Goal: Task Accomplishment & Management: Complete application form

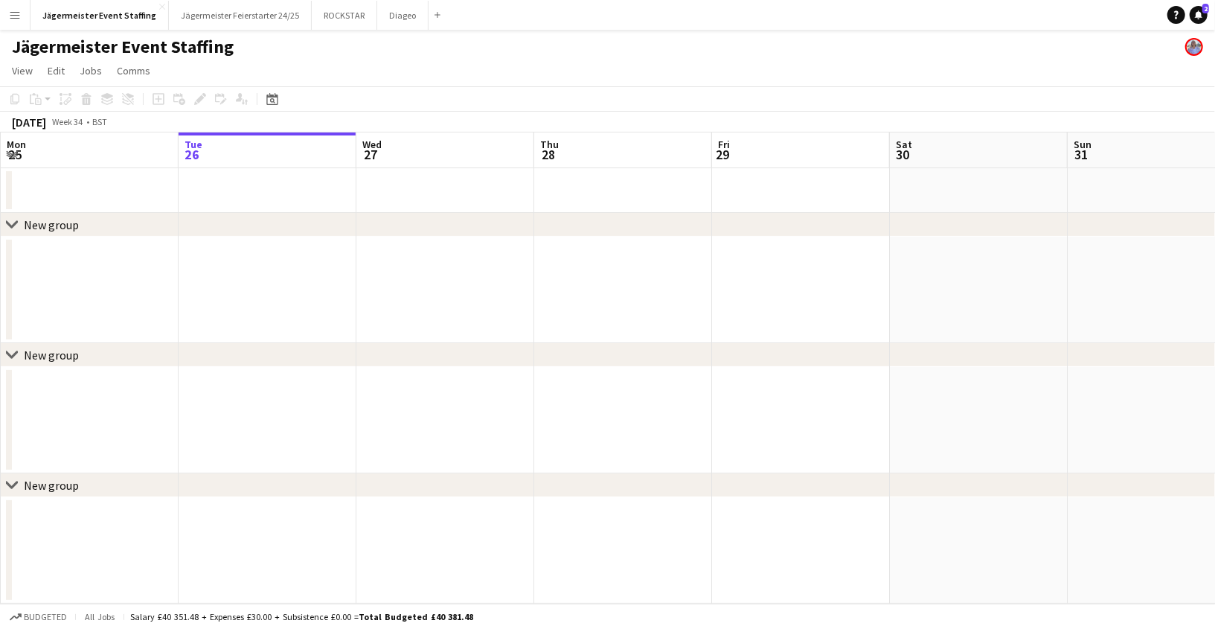
click at [13, 8] on button "Menu" at bounding box center [15, 15] width 30 height 30
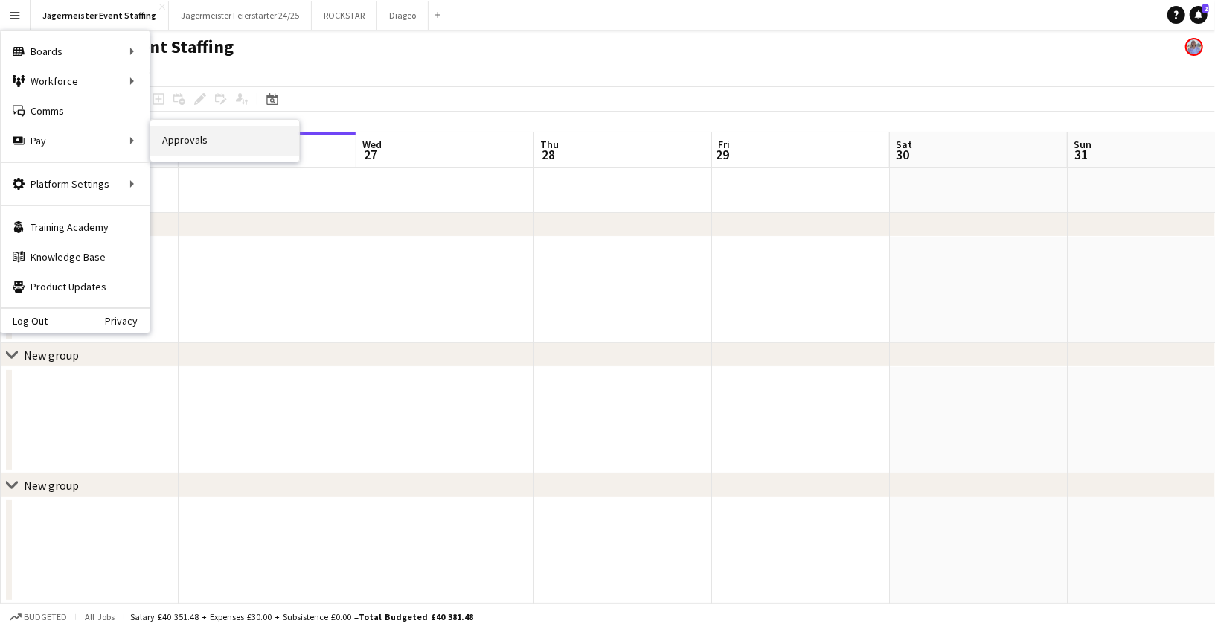
click at [195, 145] on link "Approvals" at bounding box center [224, 141] width 149 height 30
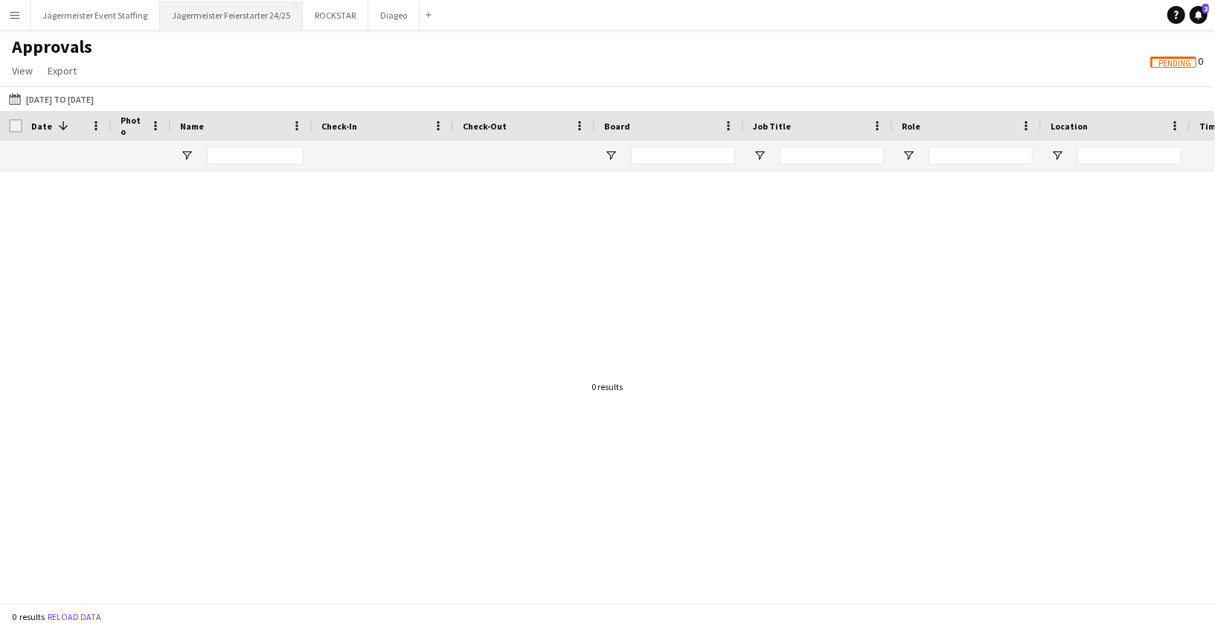
click at [213, 7] on button "Jägermeister Feierstarter 24/25 Close" at bounding box center [231, 15] width 143 height 29
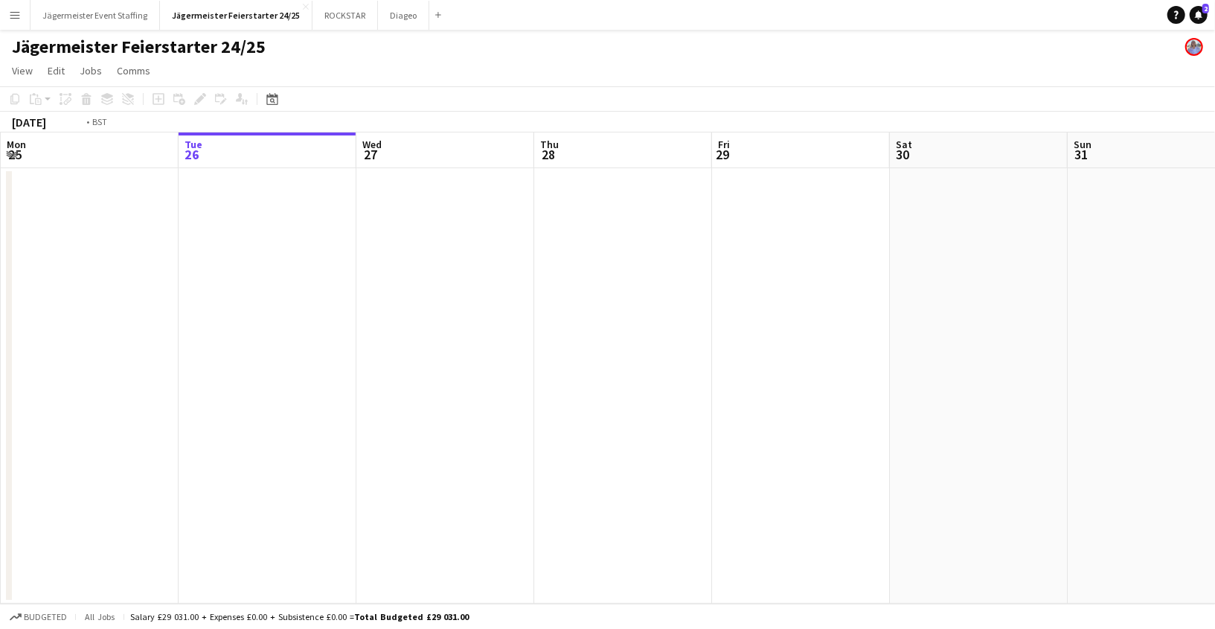
click at [280, 231] on app-date-cell at bounding box center [268, 385] width 178 height 435
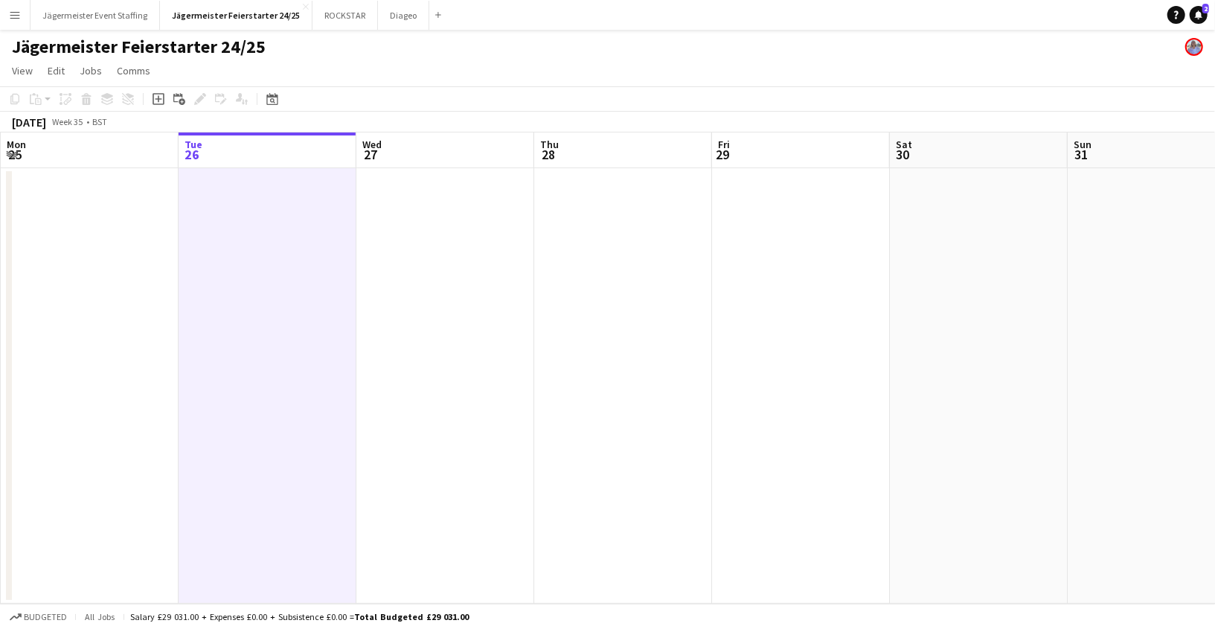
scroll to position [0, 356]
click at [159, 97] on icon "Add job" at bounding box center [159, 99] width 12 height 12
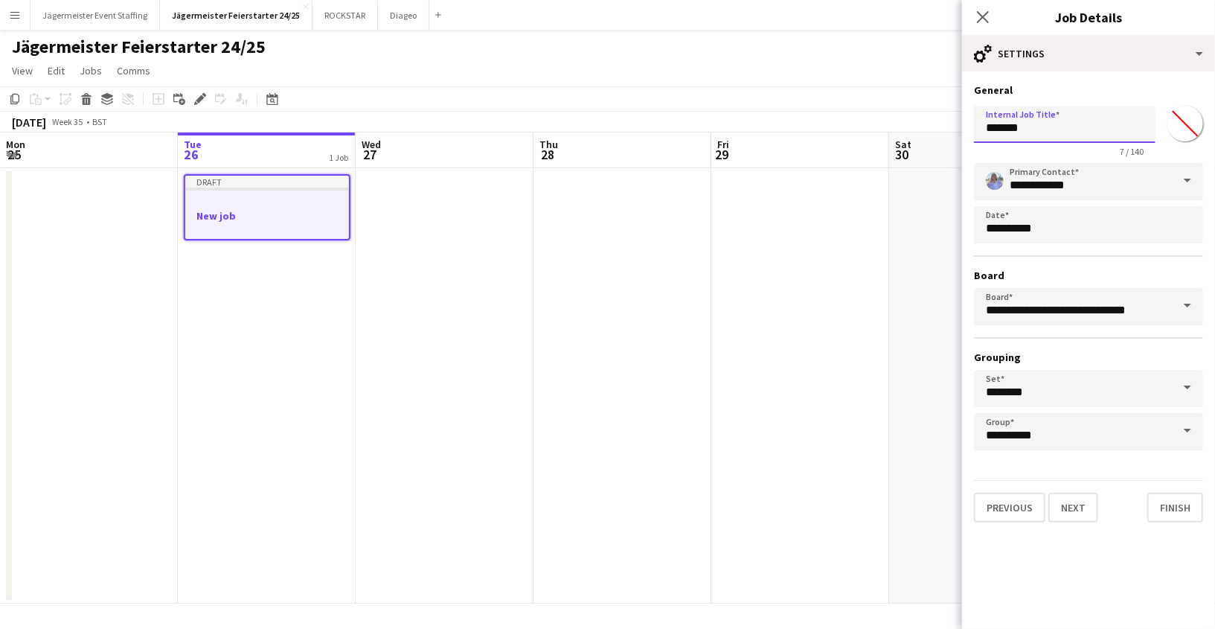
drag, startPoint x: 1070, startPoint y: 127, endPoint x: 888, endPoint y: 119, distance: 182.5
click at [888, 119] on body "Menu Boards Boards Boards All jobs Status Workforce Workforce My Workforce Recr…" at bounding box center [607, 314] width 1215 height 629
type input "**********"
click at [1188, 183] on span at bounding box center [1187, 181] width 31 height 36
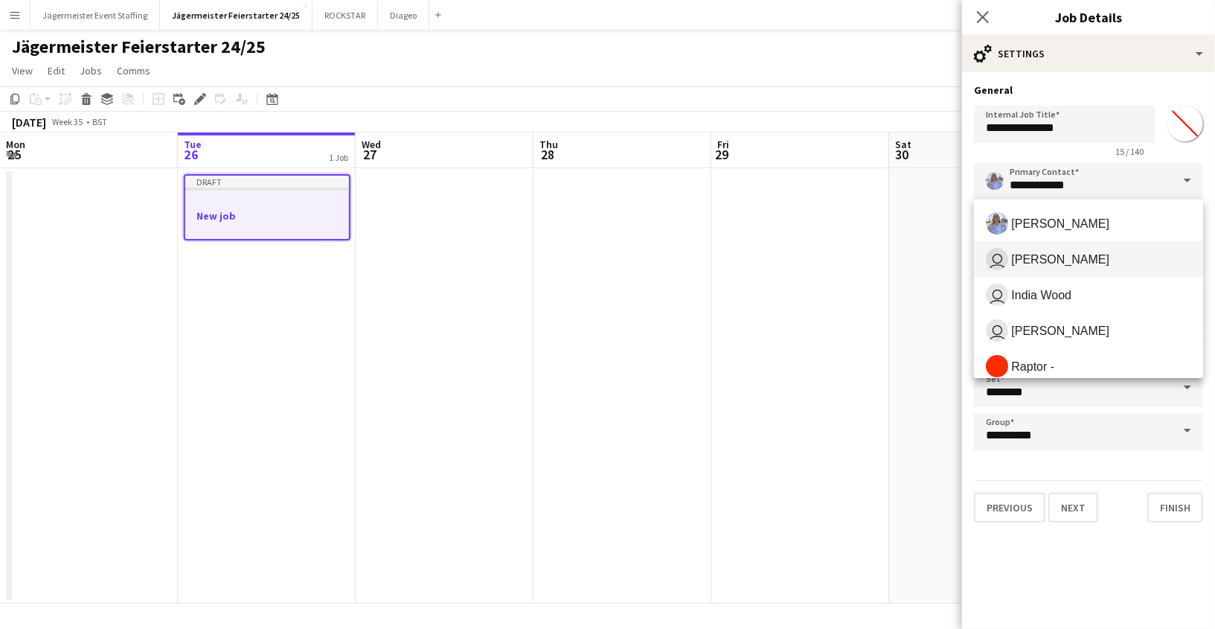
scroll to position [154, 0]
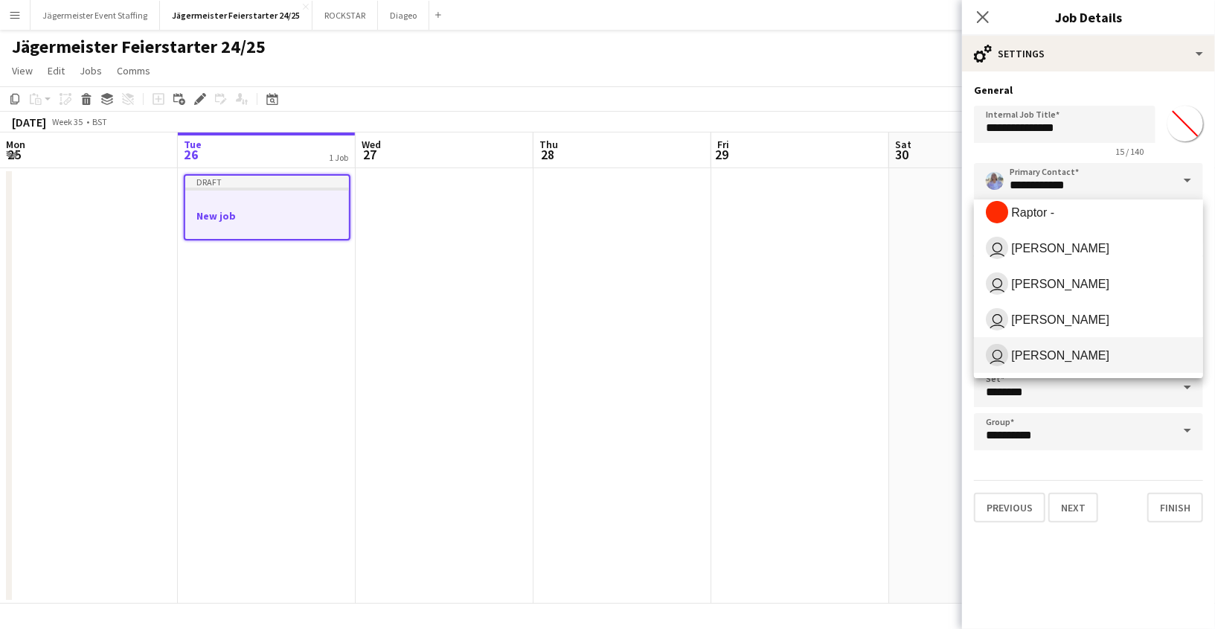
click at [1086, 353] on span "user Annie Doyle" at bounding box center [1088, 355] width 205 height 22
type input "**********"
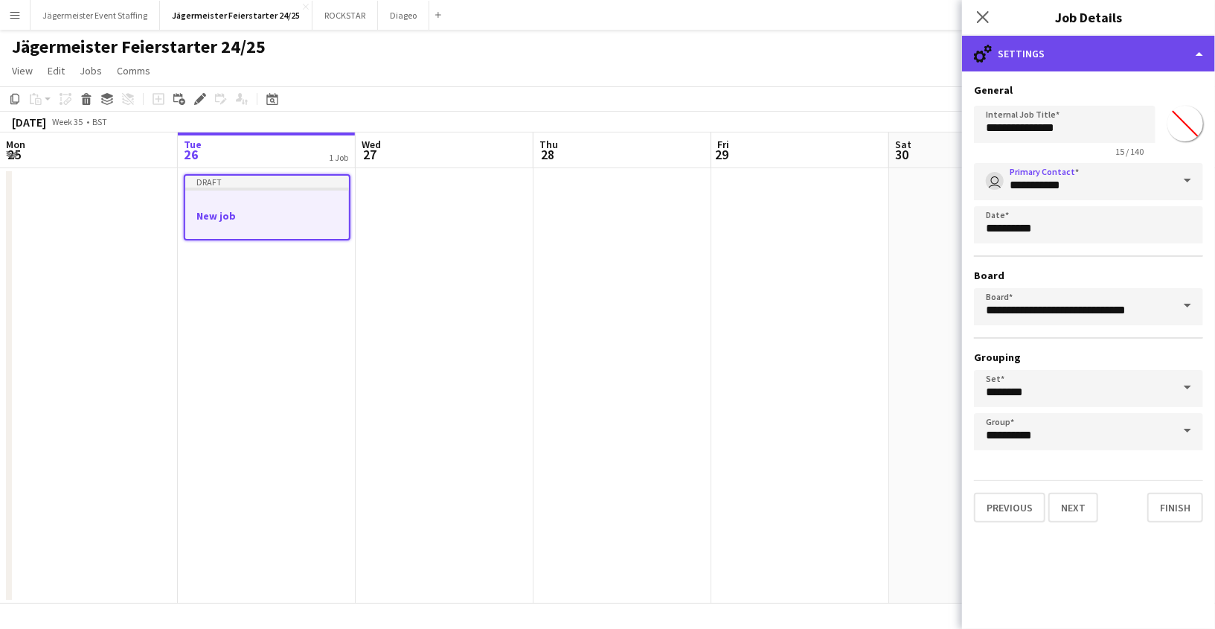
click at [1126, 49] on div "cog-double-3 Settings" at bounding box center [1088, 54] width 253 height 36
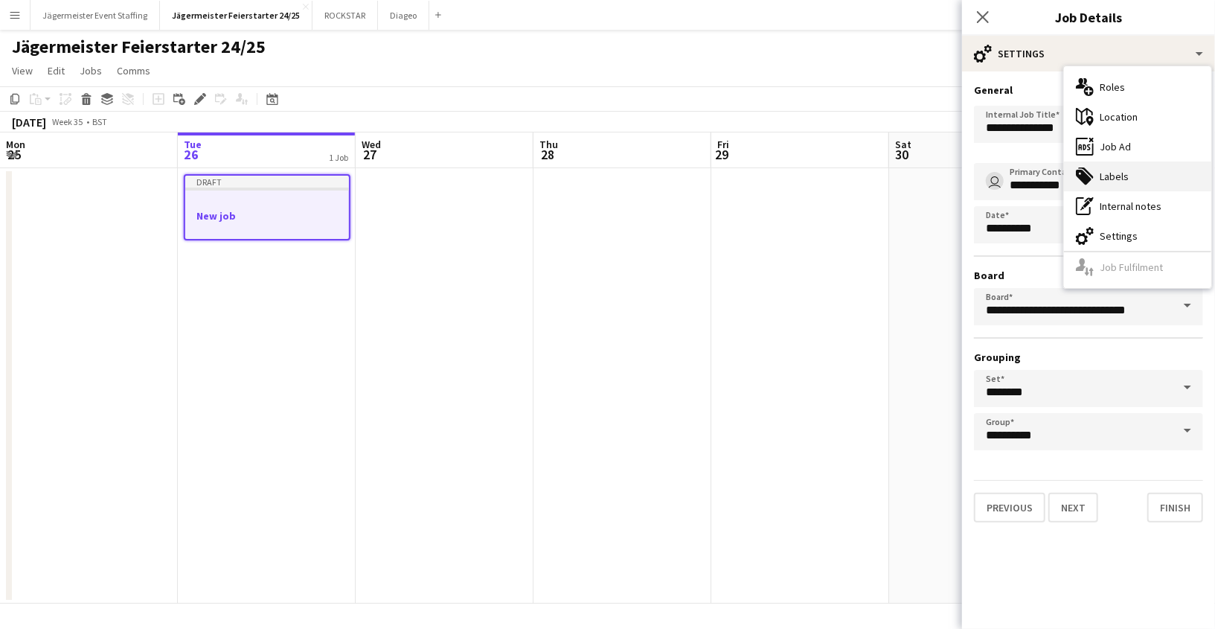
click at [1124, 170] on div "tags-double Labels" at bounding box center [1137, 176] width 147 height 30
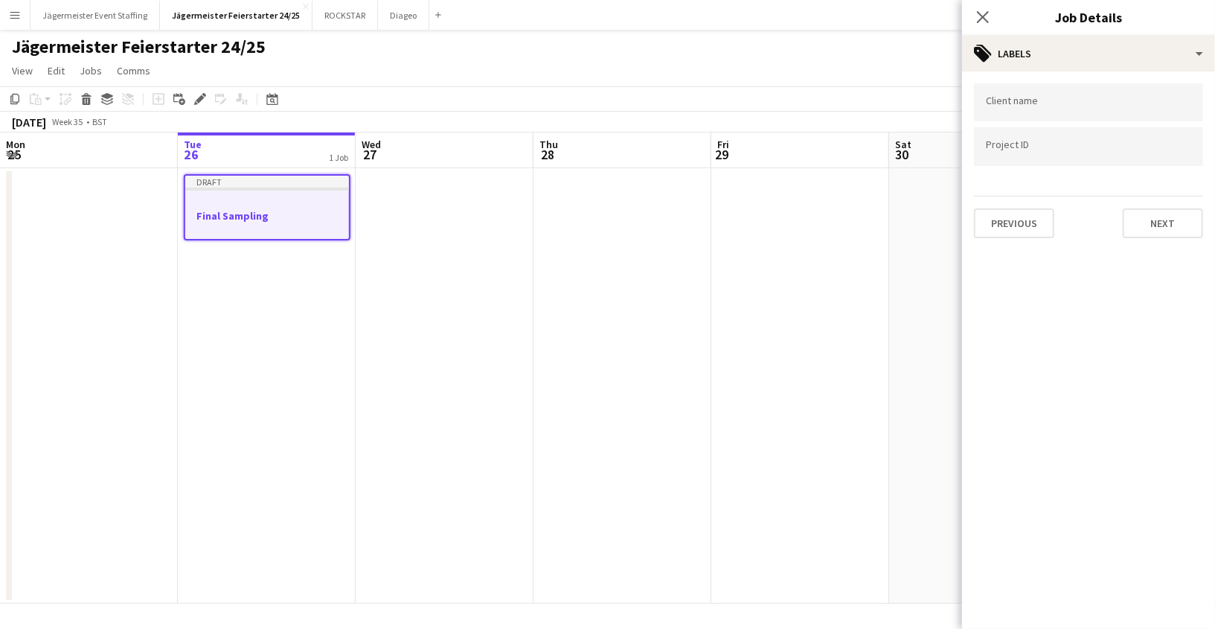
click at [1054, 96] on div at bounding box center [1088, 102] width 229 height 38
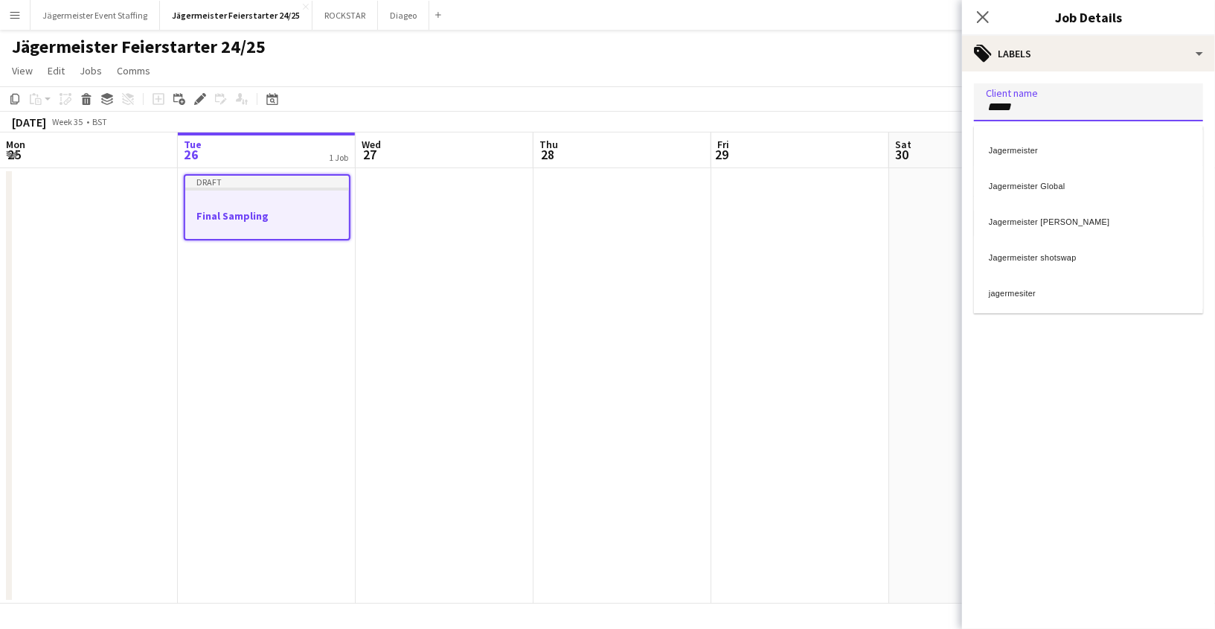
type input "*****"
click at [1044, 145] on div "Jagermeister" at bounding box center [1088, 148] width 229 height 36
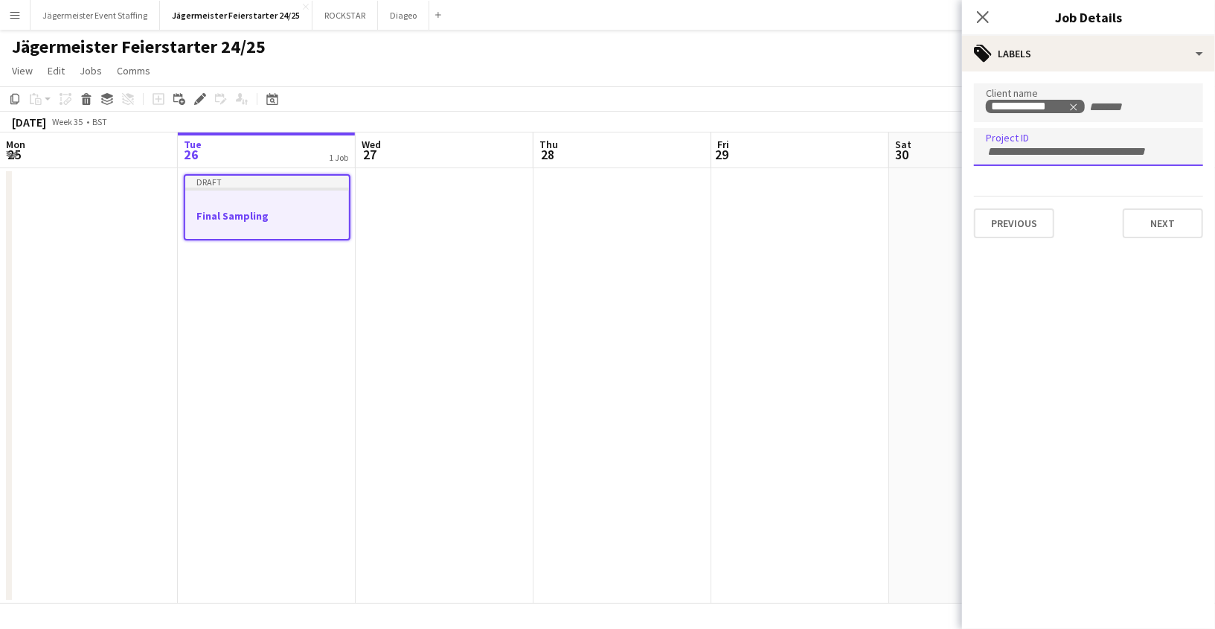
click at [1044, 145] on input "Type to search project ID labels..." at bounding box center [1088, 151] width 205 height 13
type input "******"
click at [1043, 186] on div "JAG136" at bounding box center [1088, 192] width 229 height 36
click at [1171, 227] on button "Next" at bounding box center [1163, 223] width 80 height 30
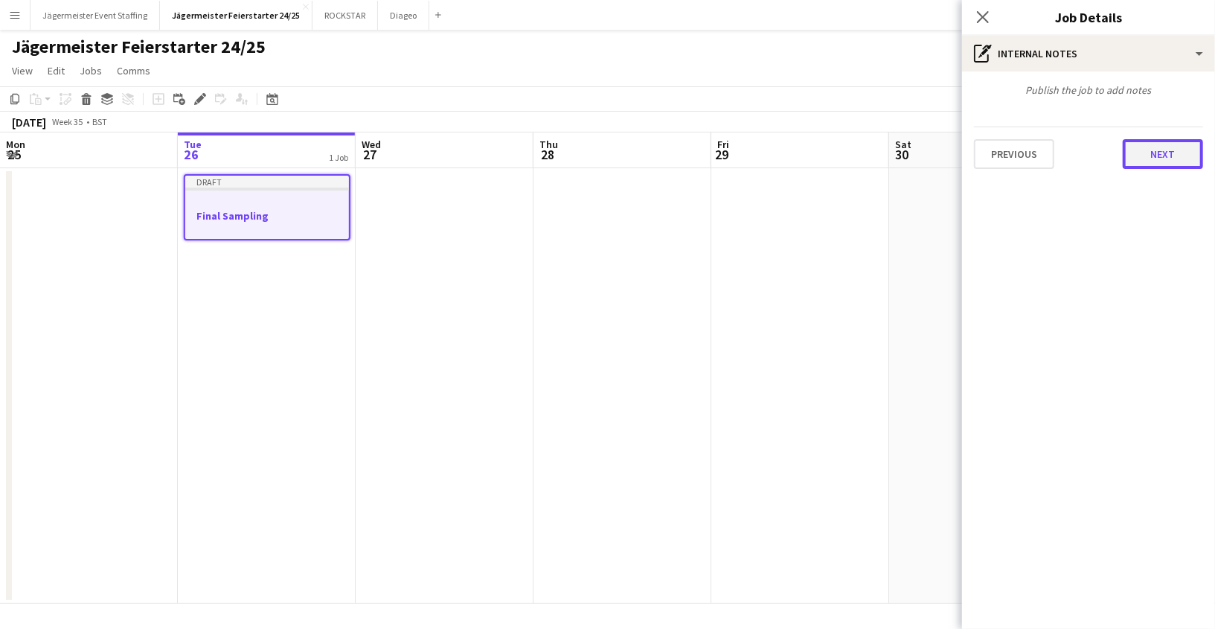
click at [1153, 142] on button "Next" at bounding box center [1163, 154] width 80 height 30
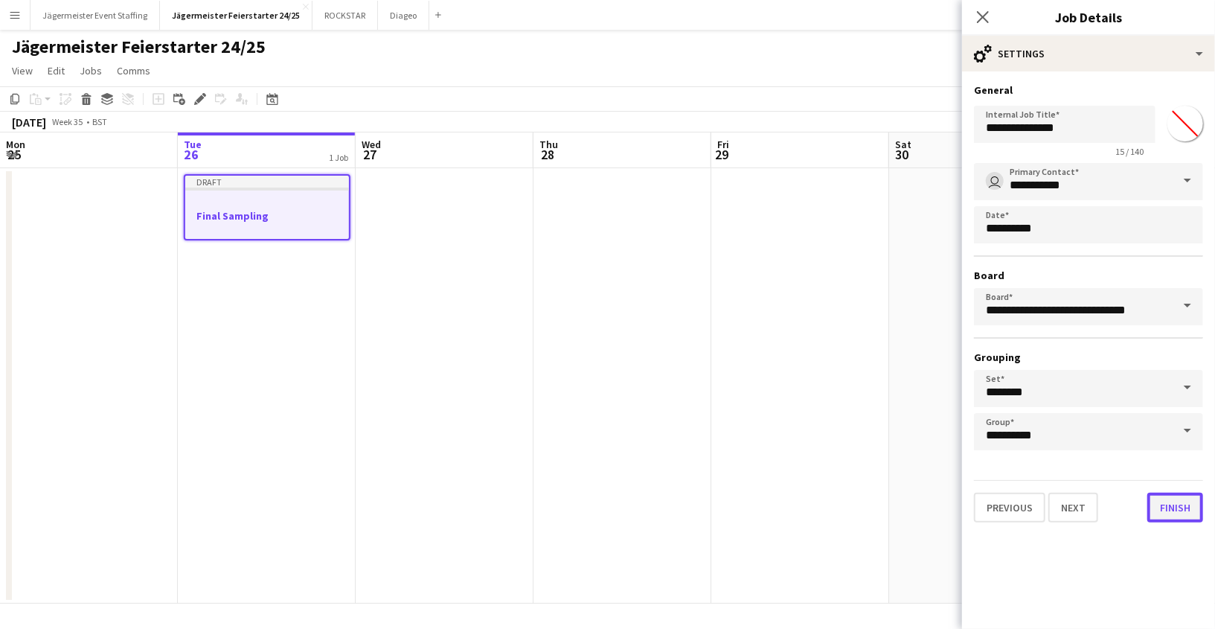
click at [1155, 505] on button "Finish" at bounding box center [1175, 508] width 56 height 30
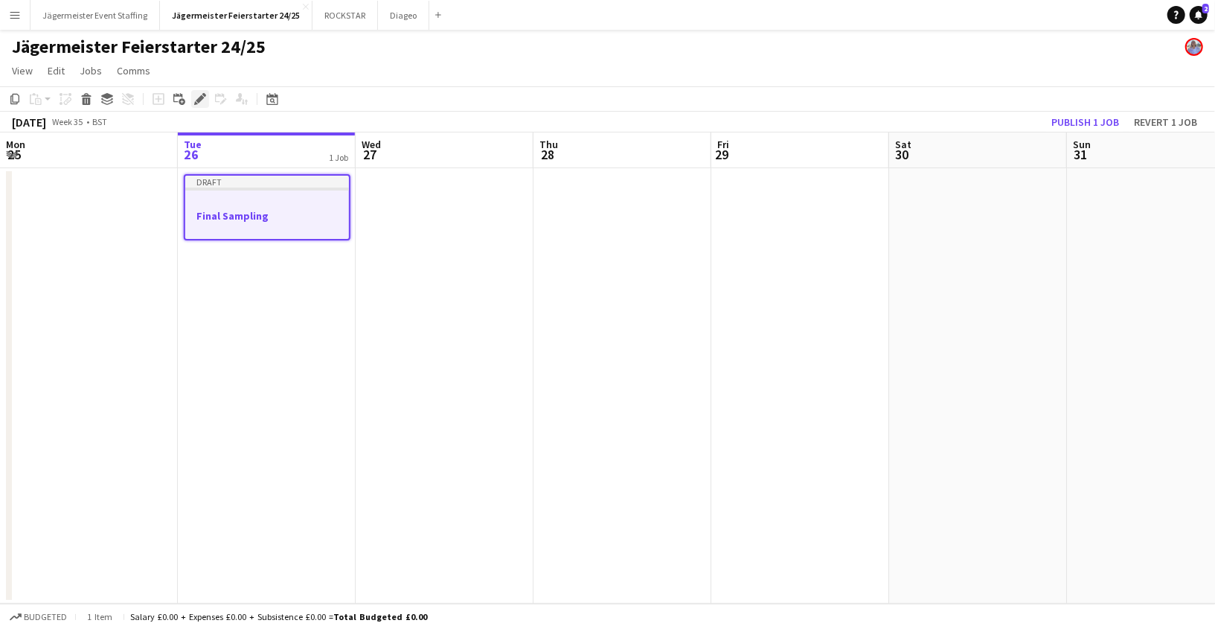
click at [193, 103] on div "Edit" at bounding box center [200, 99] width 18 height 18
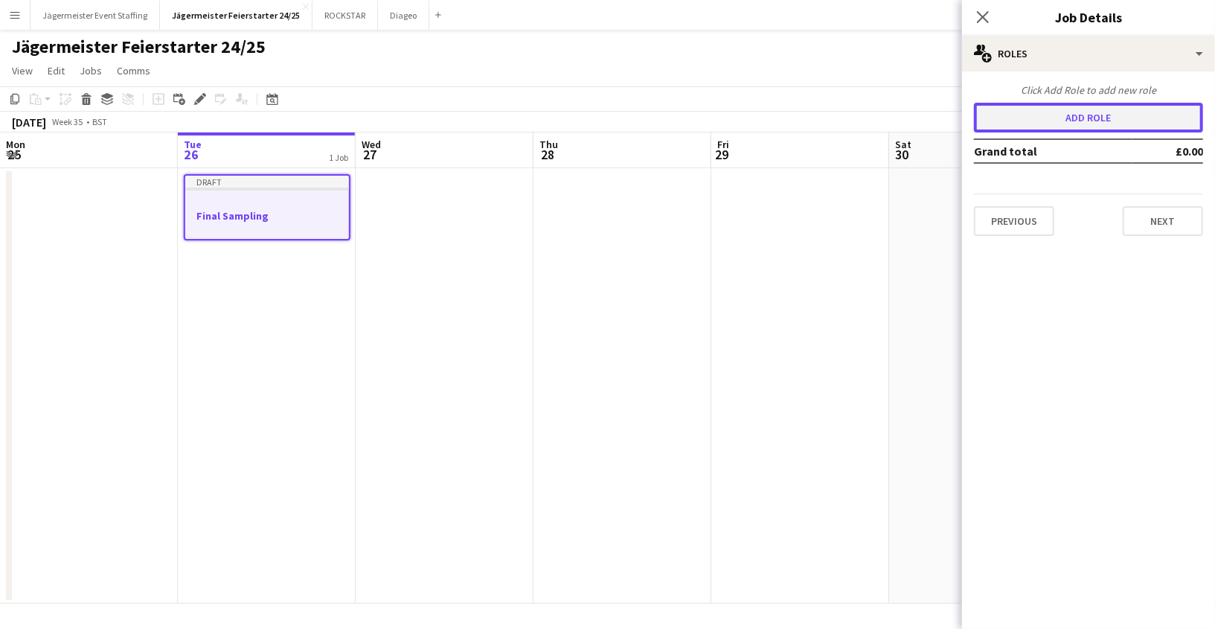
click at [1059, 122] on button "Add role" at bounding box center [1088, 118] width 229 height 30
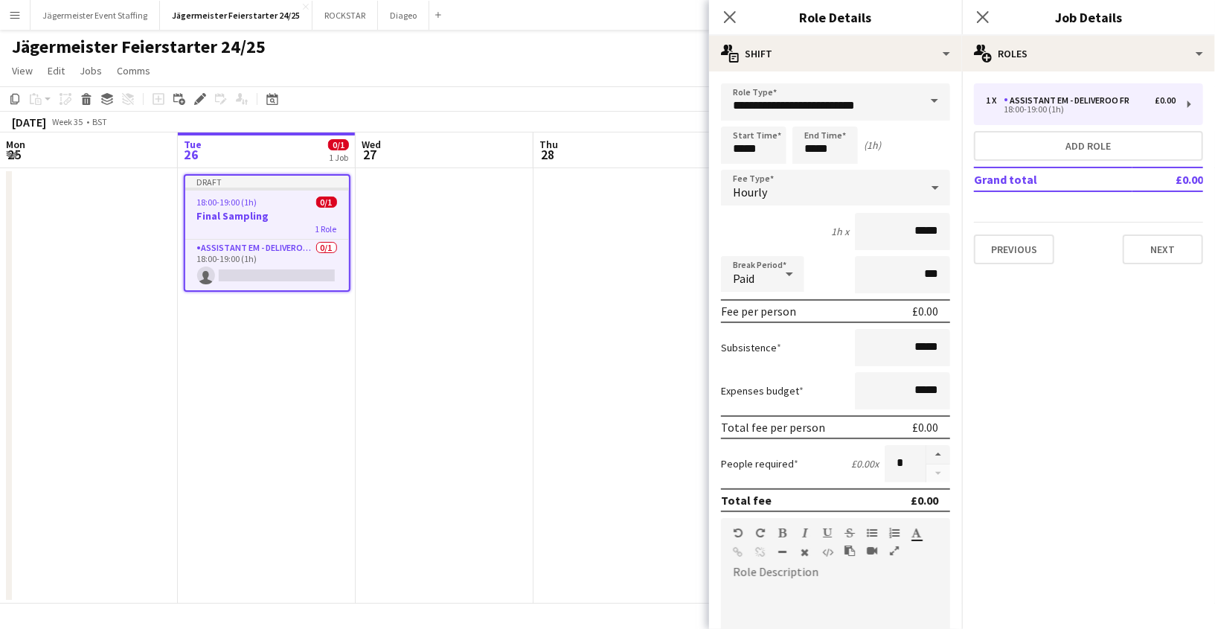
click at [926, 98] on span at bounding box center [934, 101] width 31 height 36
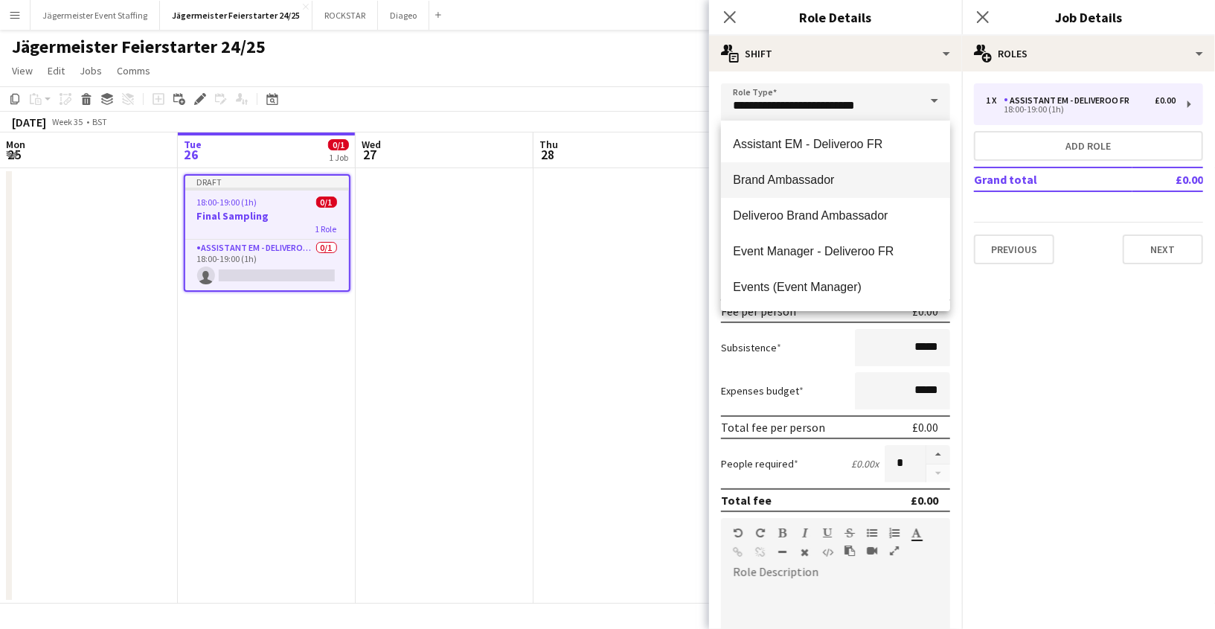
click at [824, 182] on span "Brand Ambassador" at bounding box center [835, 180] width 205 height 14
type input "**********"
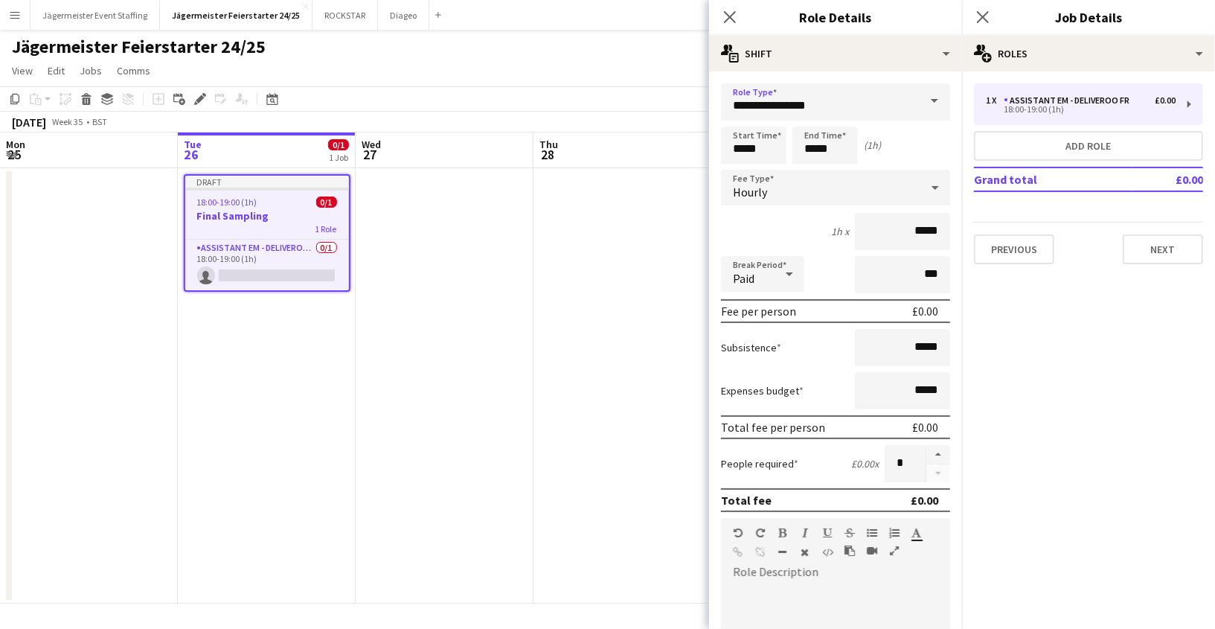
click at [849, 188] on div "Hourly" at bounding box center [820, 188] width 199 height 36
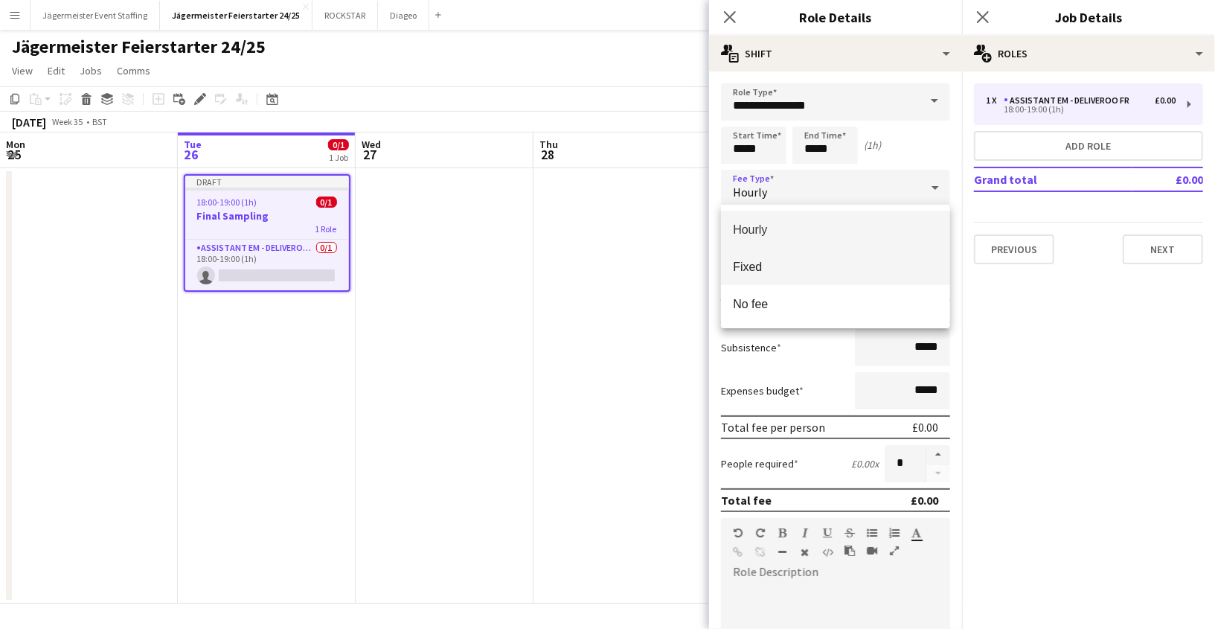
click at [786, 273] on span "Fixed" at bounding box center [835, 267] width 205 height 14
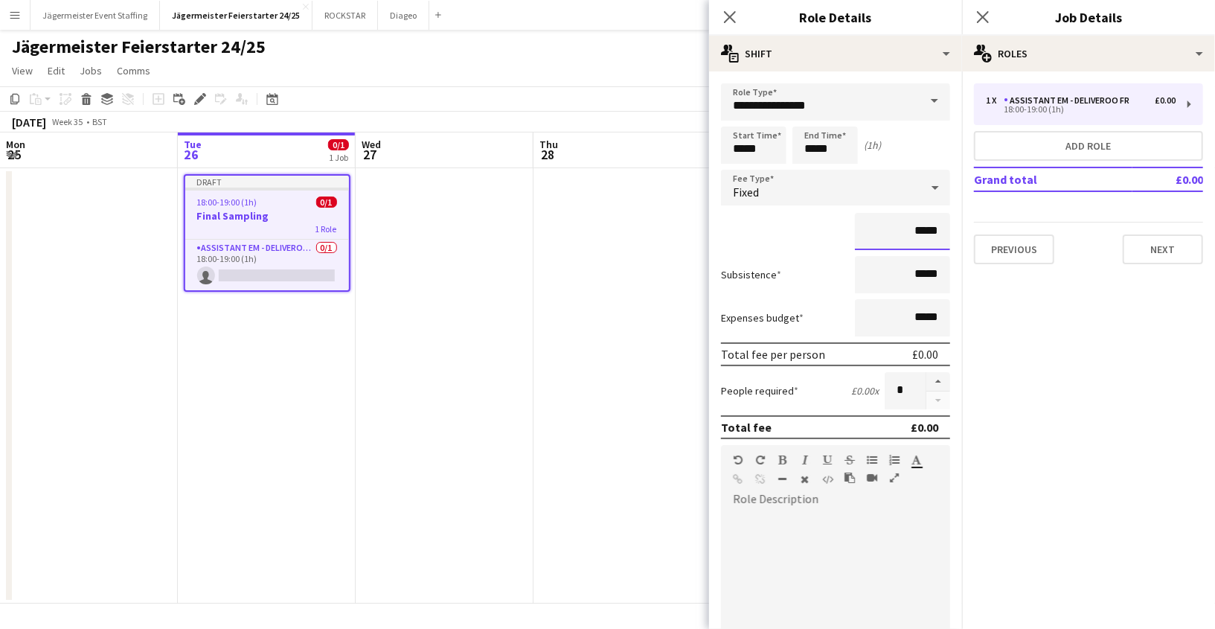
drag, startPoint x: 944, startPoint y: 234, endPoint x: 747, endPoint y: 234, distance: 197.2
click at [749, 234] on div "*****" at bounding box center [835, 231] width 229 height 37
type input "***"
click at [820, 561] on div at bounding box center [835, 600] width 229 height 179
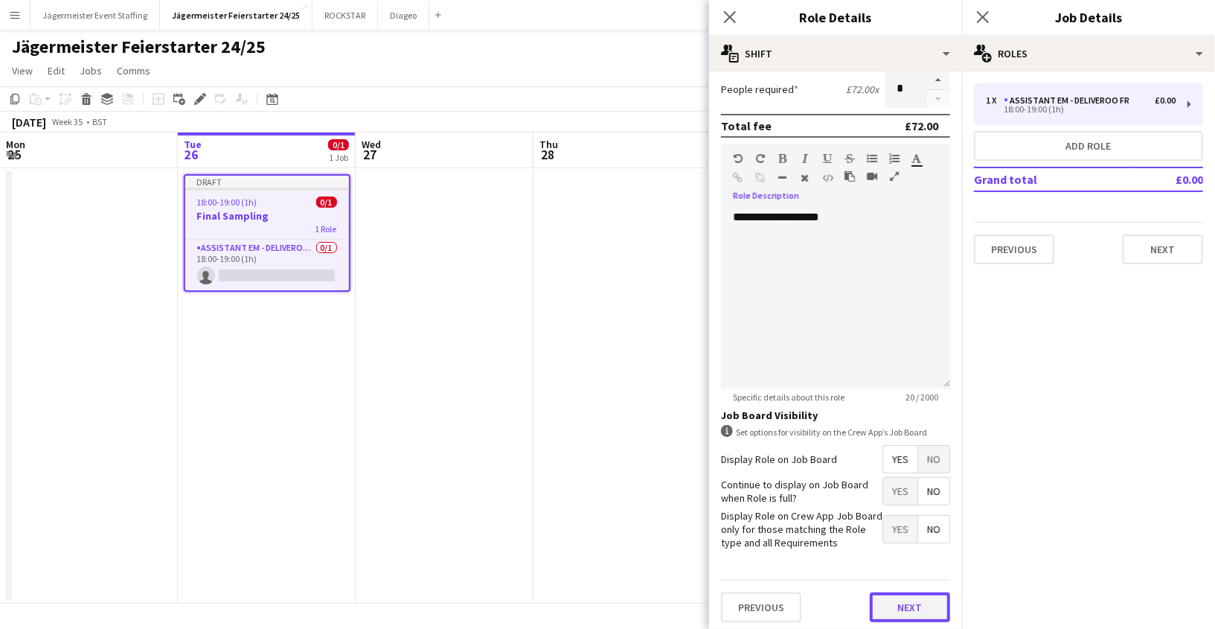
click at [903, 607] on button "Next" at bounding box center [910, 607] width 80 height 30
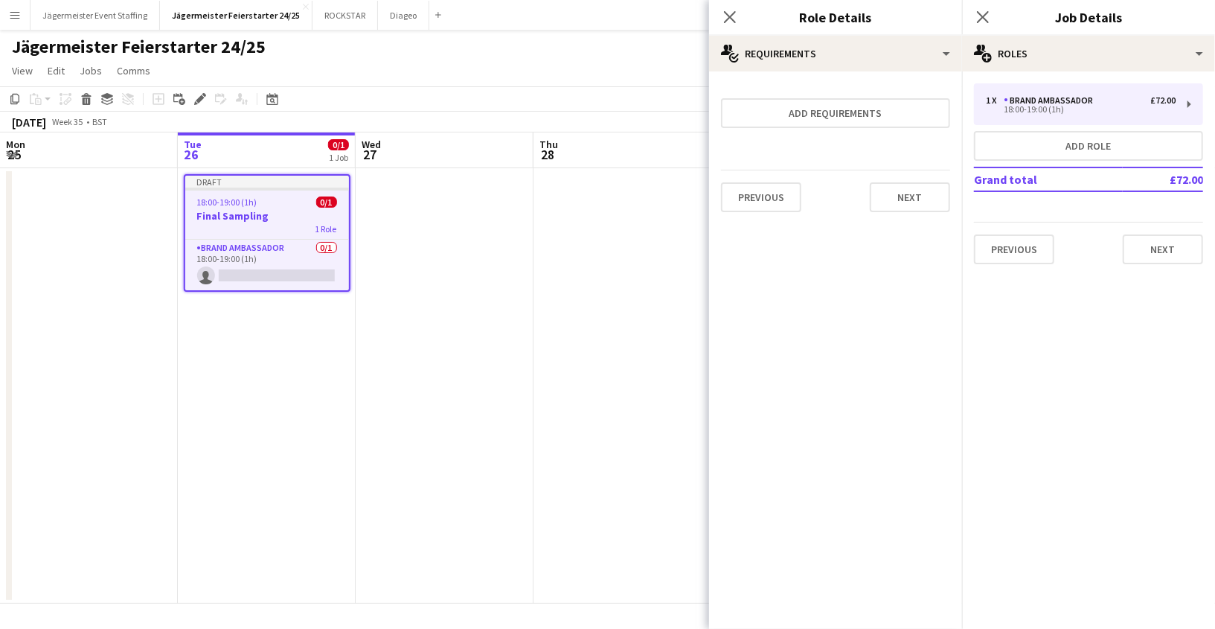
scroll to position [0, 0]
click at [913, 201] on button "Next" at bounding box center [910, 197] width 80 height 30
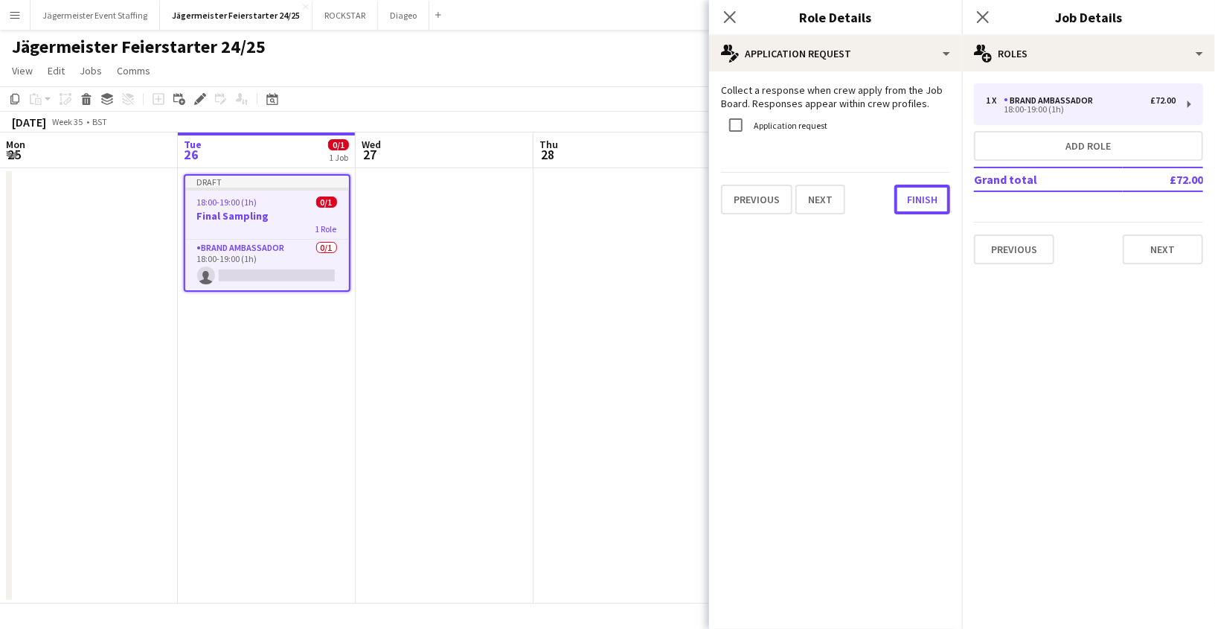
click at [913, 201] on button "Finish" at bounding box center [922, 200] width 56 height 30
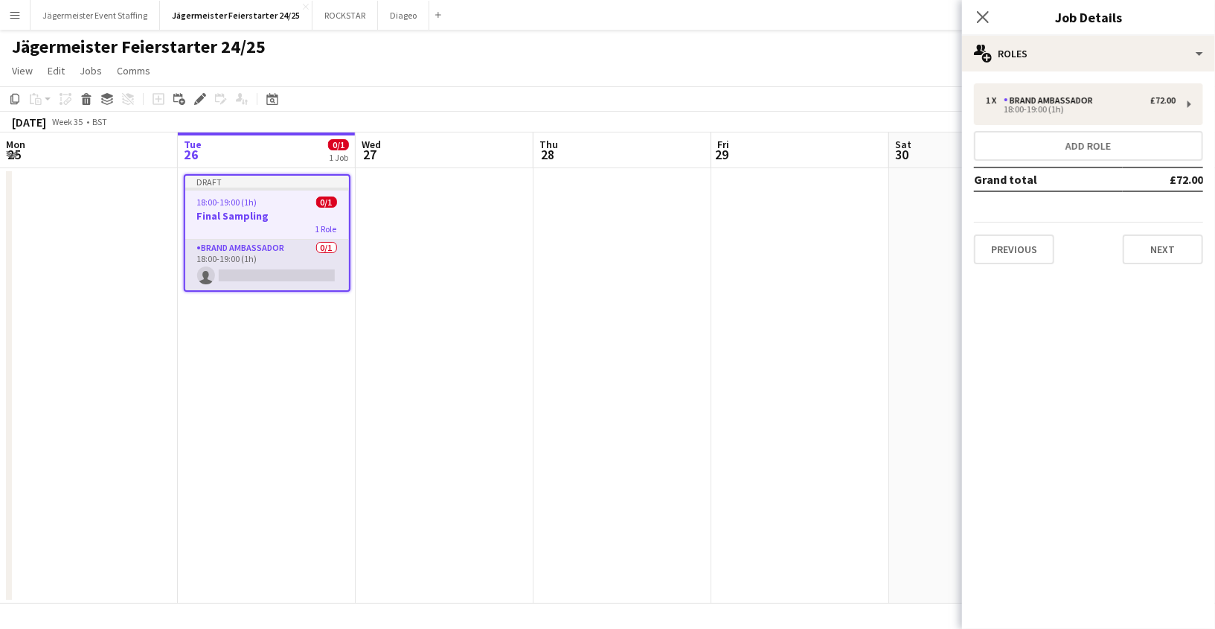
click at [303, 278] on app-card-role "Brand Ambassador 0/1 18:00-19:00 (1h) single-neutral-actions" at bounding box center [267, 265] width 164 height 51
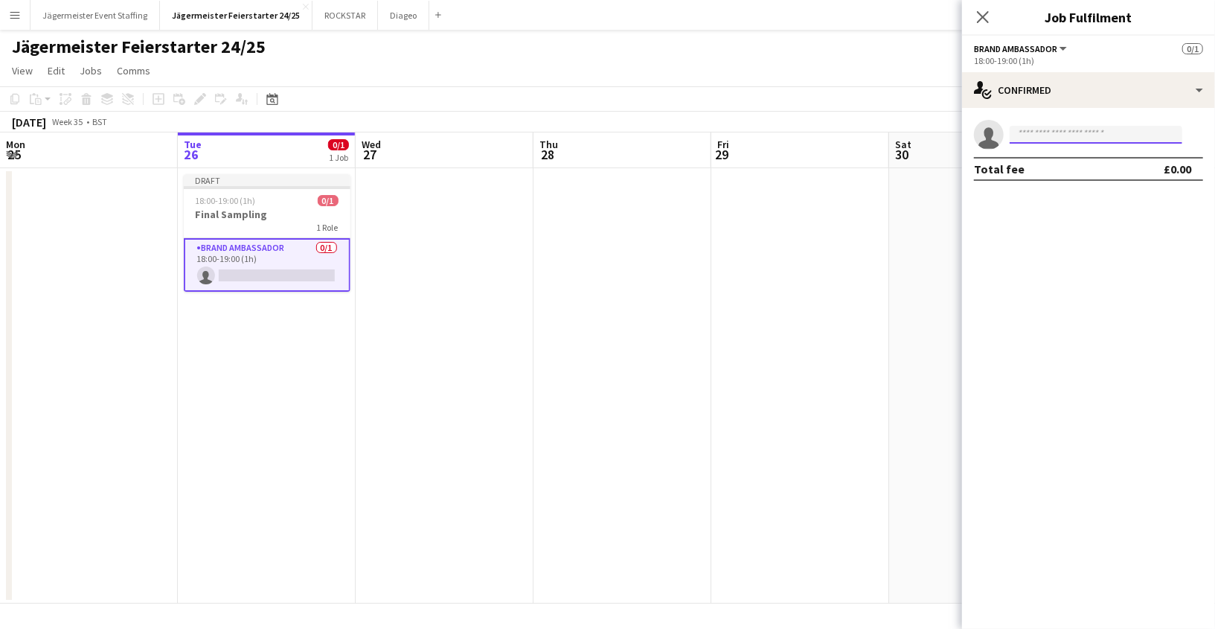
click at [1079, 131] on input at bounding box center [1096, 135] width 173 height 18
type input "**********"
click at [1132, 164] on span "danielwilliams5.dw@gmail.com" at bounding box center [1096, 168] width 149 height 12
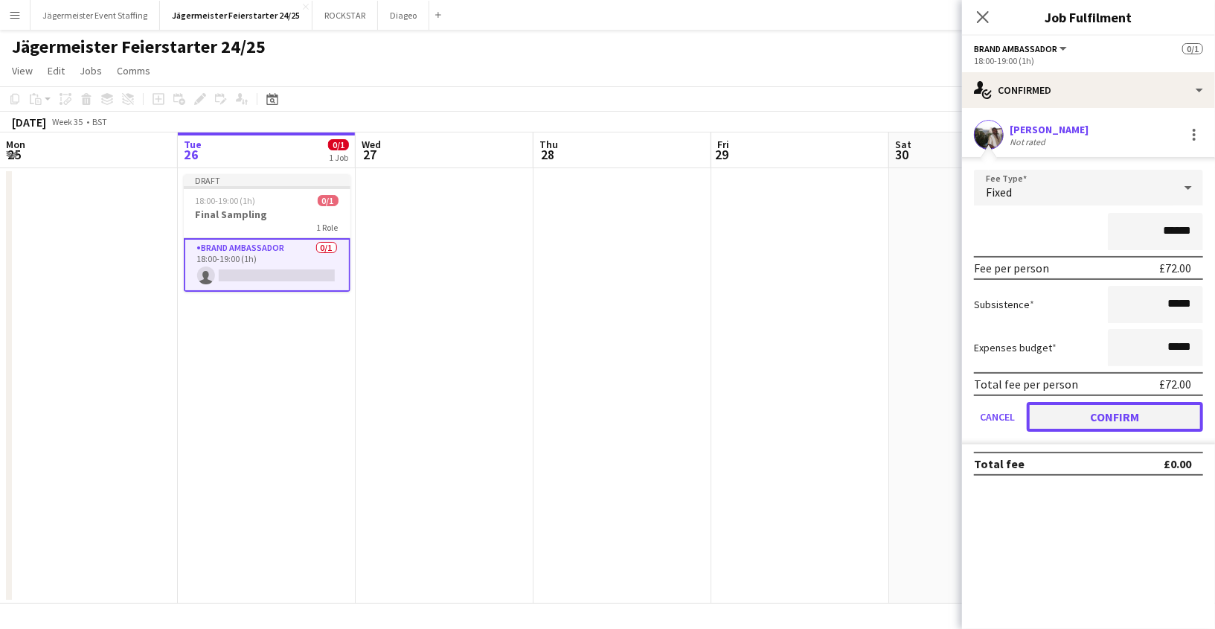
click at [1118, 419] on button "Confirm" at bounding box center [1115, 417] width 176 height 30
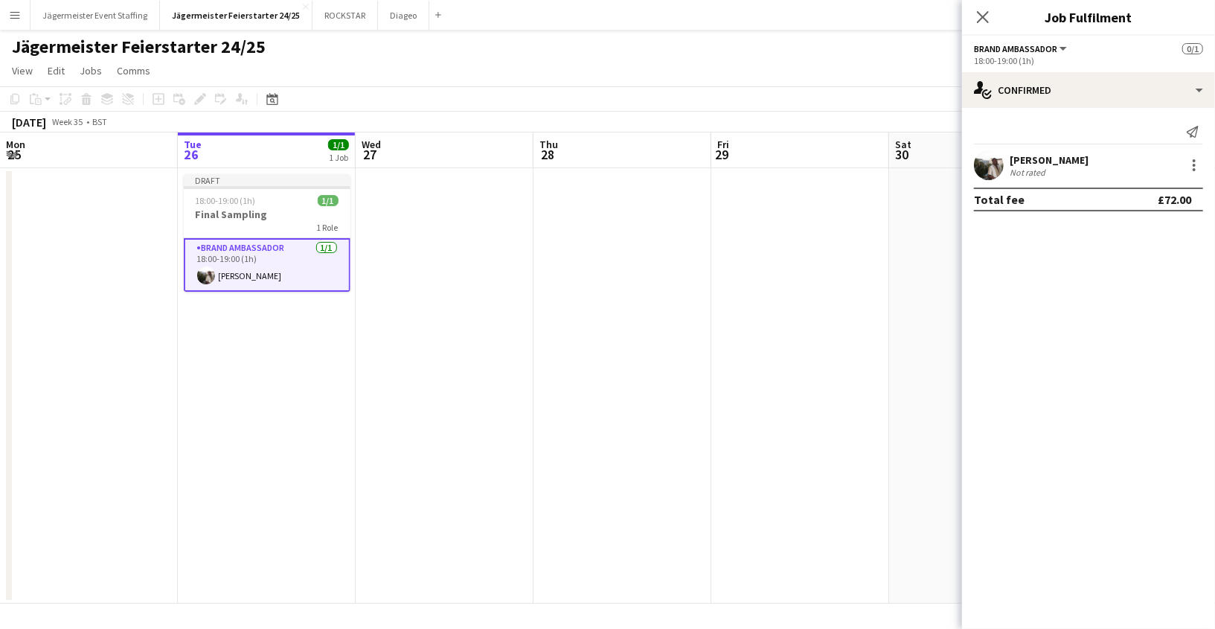
click at [763, 431] on app-date-cell at bounding box center [800, 385] width 178 height 435
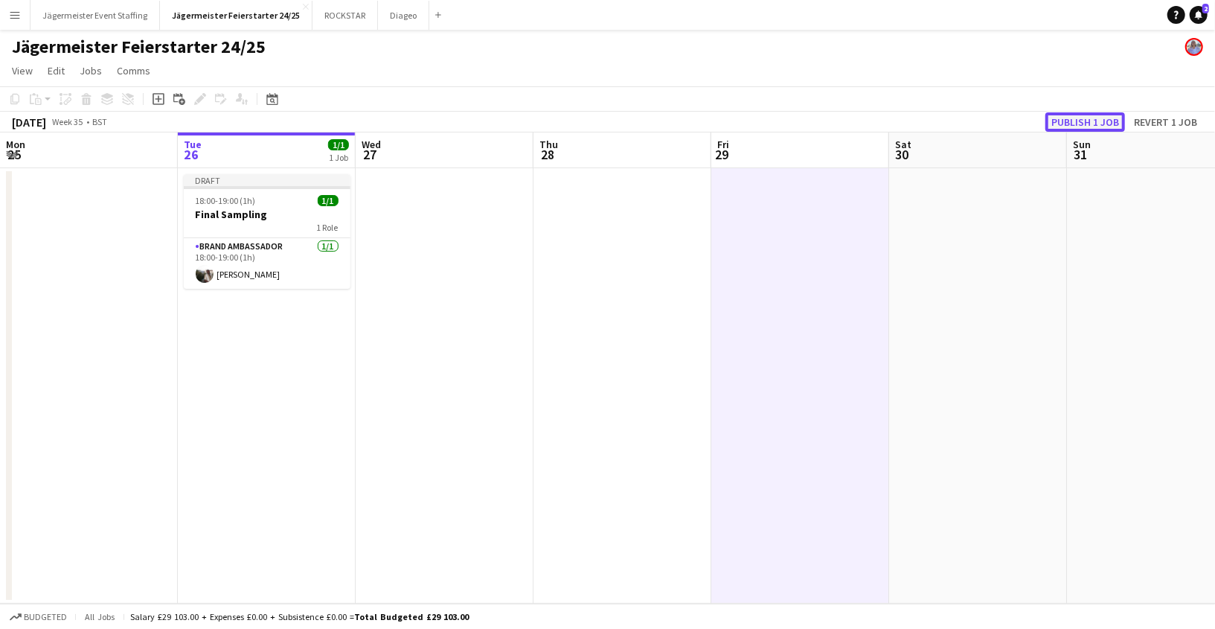
click at [1079, 118] on button "Publish 1 job" at bounding box center [1086, 121] width 80 height 19
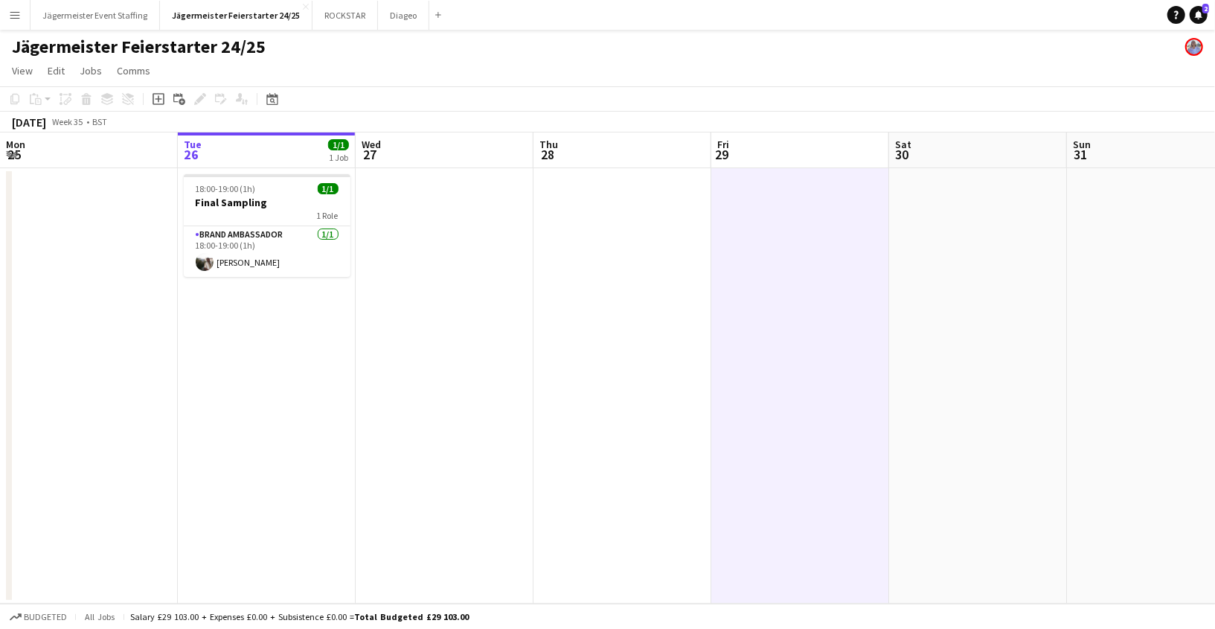
click at [18, 14] on app-icon "Menu" at bounding box center [15, 15] width 12 height 12
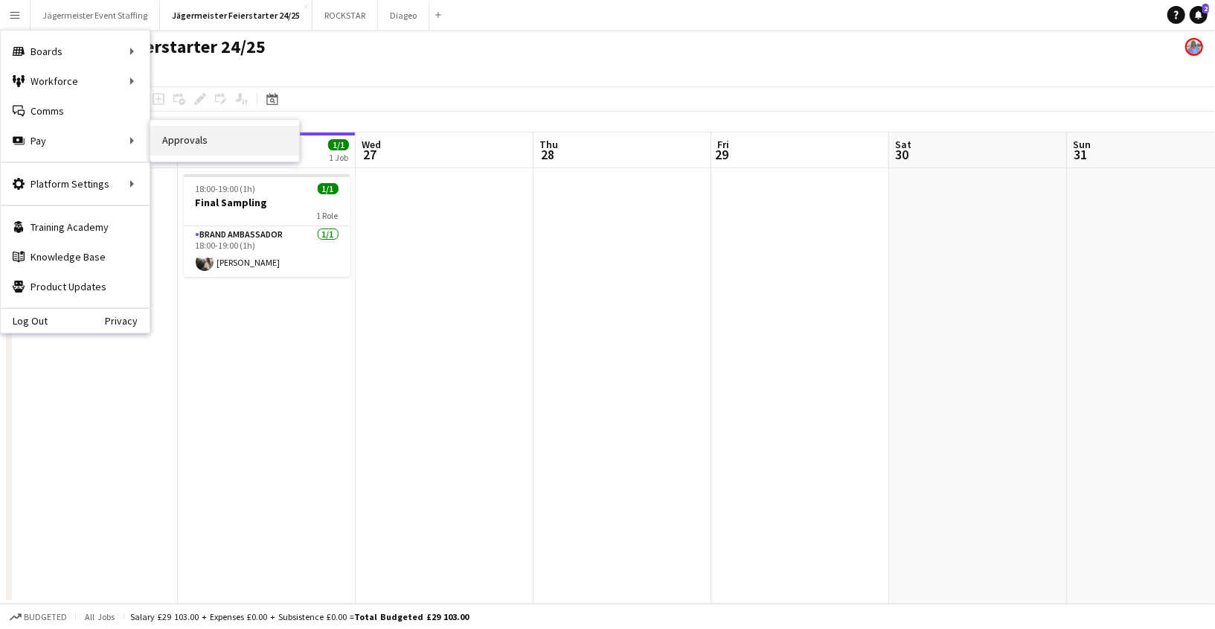
click at [190, 153] on link "Approvals" at bounding box center [224, 141] width 149 height 30
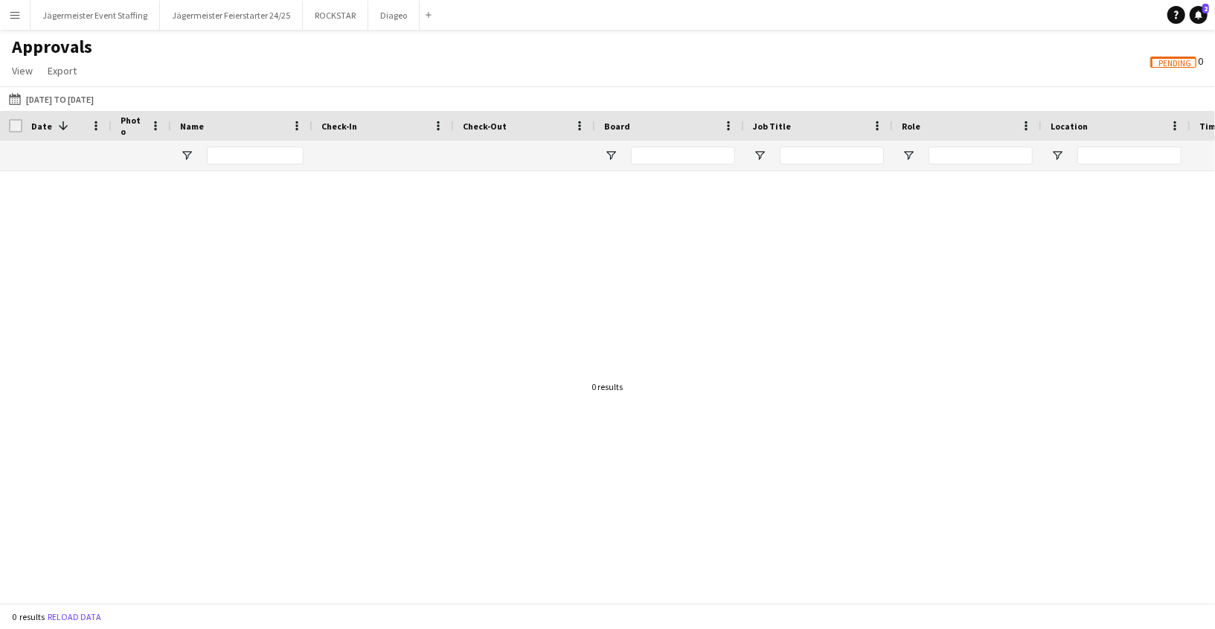
click at [1200, 63] on span "Pending 0" at bounding box center [1176, 60] width 53 height 13
click at [225, 18] on button "Jägermeister Feierstarter 24/25 Close" at bounding box center [231, 15] width 143 height 29
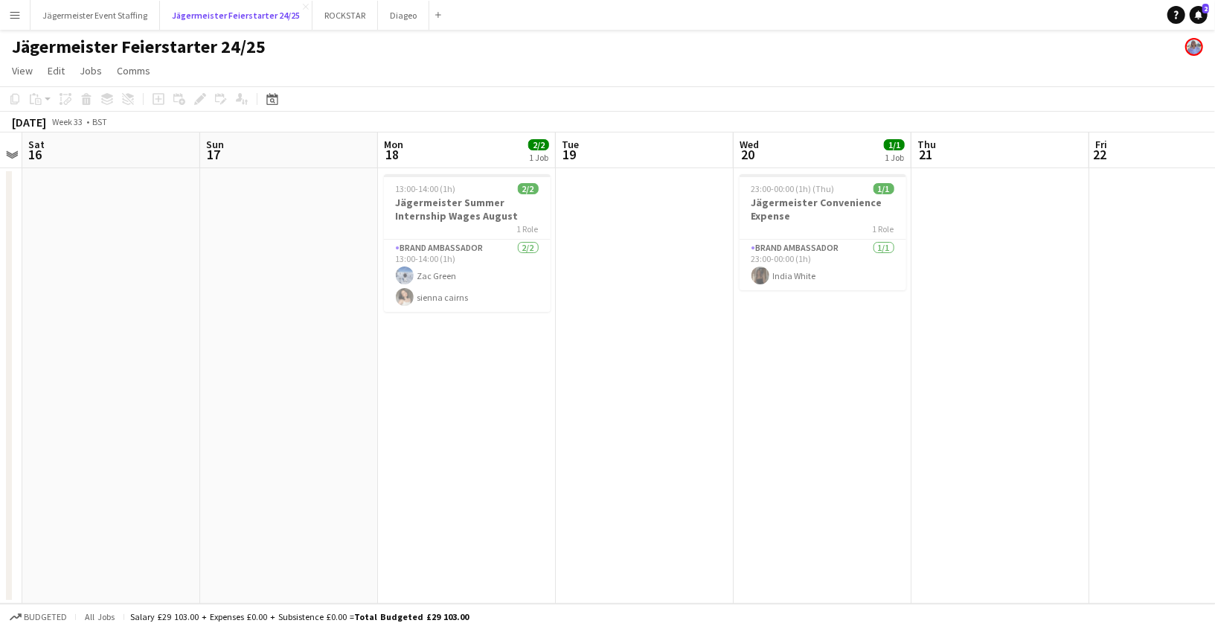
scroll to position [0, 417]
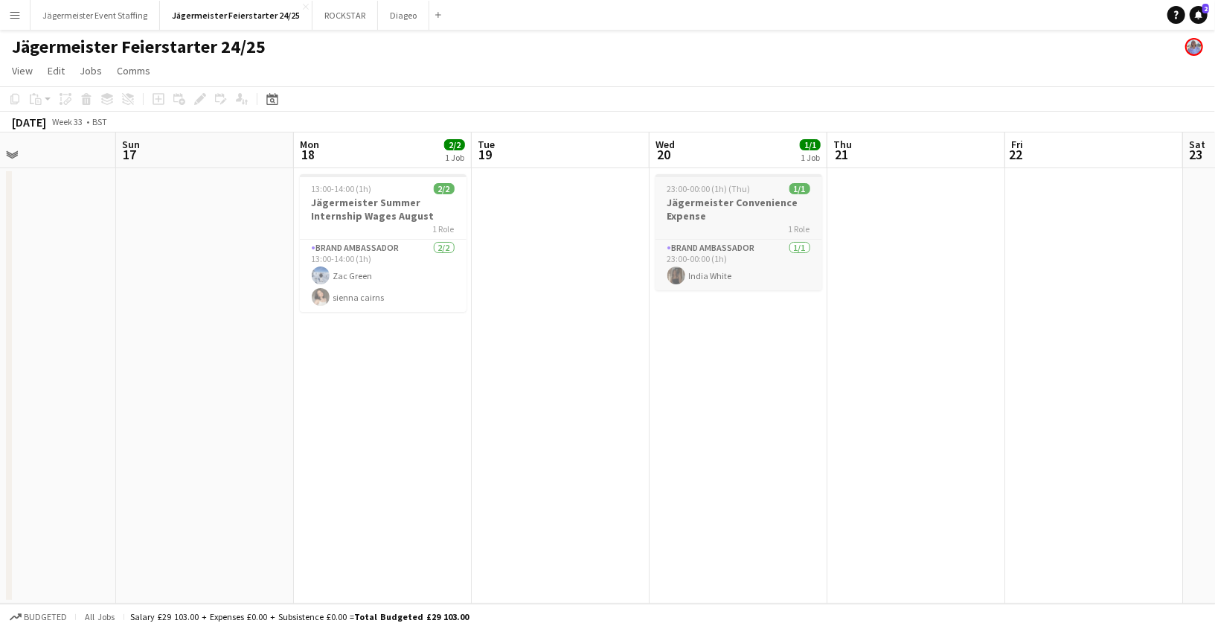
click at [790, 202] on h3 "Jägermeister Convenience Expense" at bounding box center [739, 209] width 167 height 27
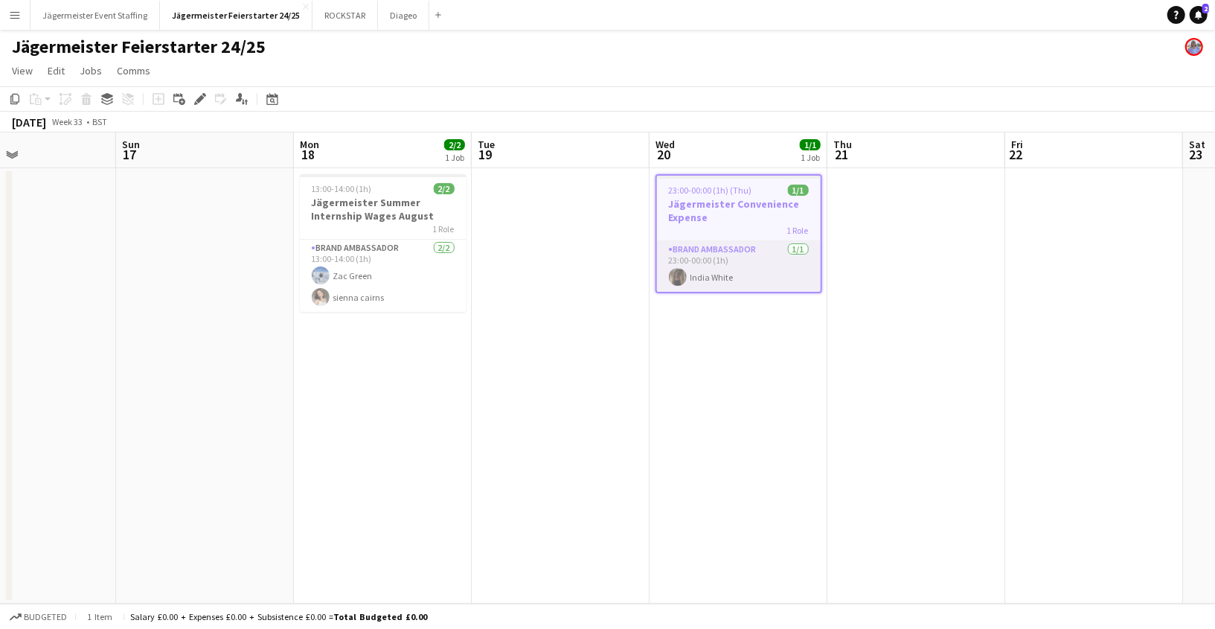
click at [752, 260] on app-card-role "Brand Ambassador [DATE] 23:00-00:00 (1h) [GEOGRAPHIC_DATA] White" at bounding box center [739, 266] width 164 height 51
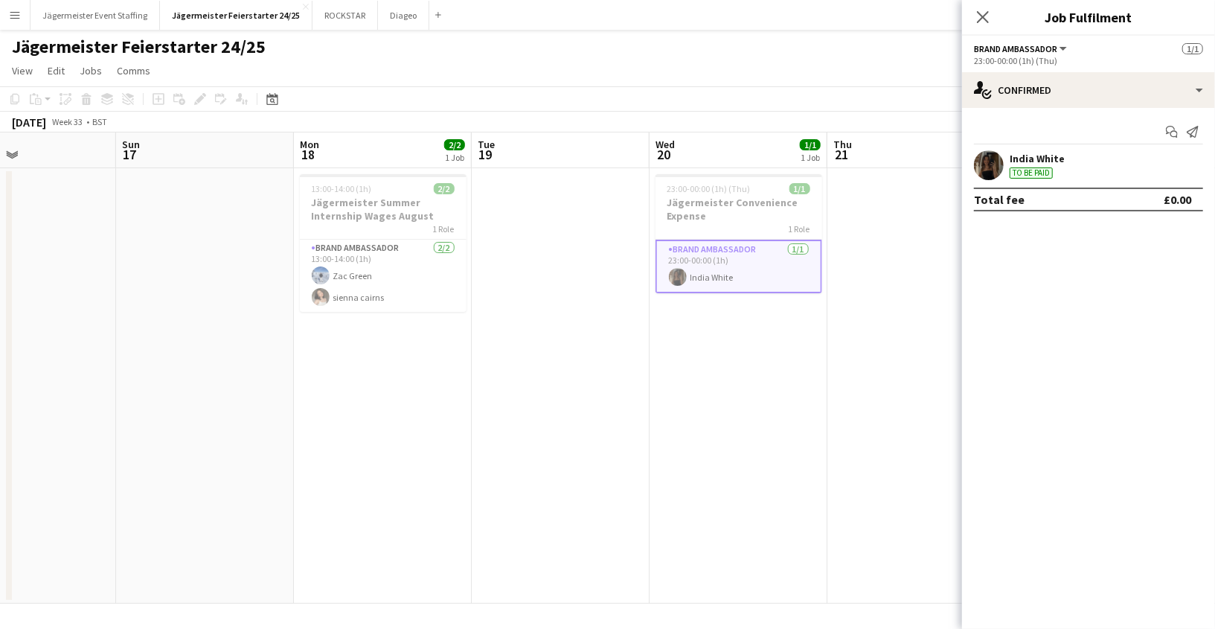
click at [1049, 161] on div "India White" at bounding box center [1037, 158] width 55 height 13
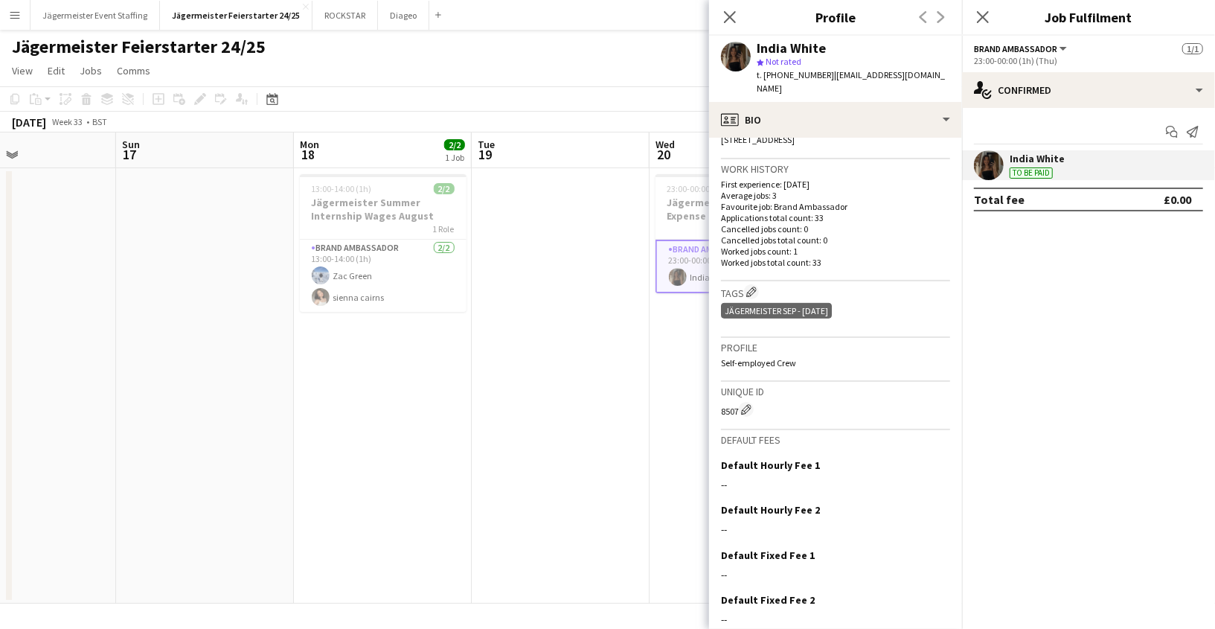
scroll to position [390, 0]
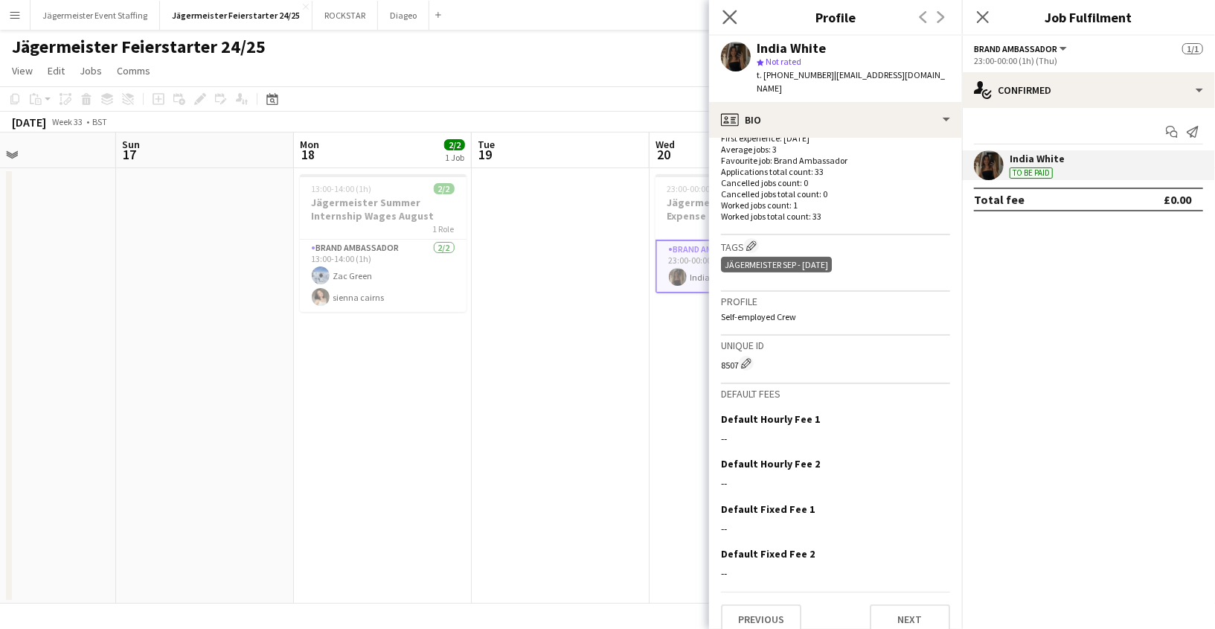
click at [737, 11] on app-icon "Close pop-in" at bounding box center [731, 18] width 22 height 22
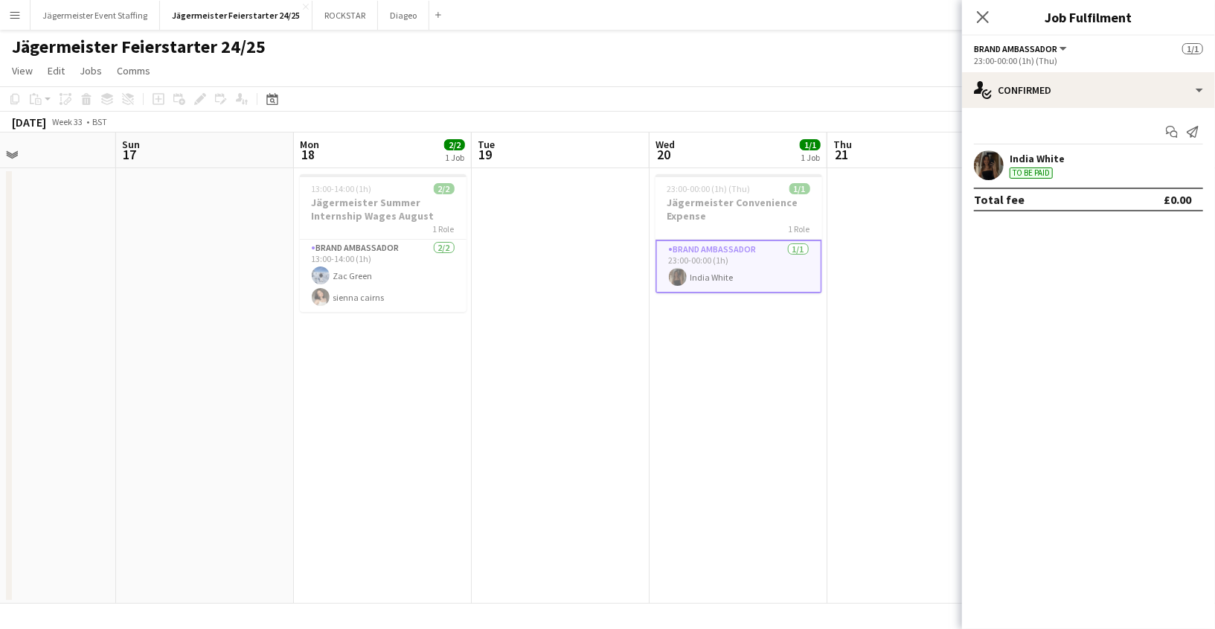
click at [9, 23] on button "Menu" at bounding box center [15, 15] width 30 height 30
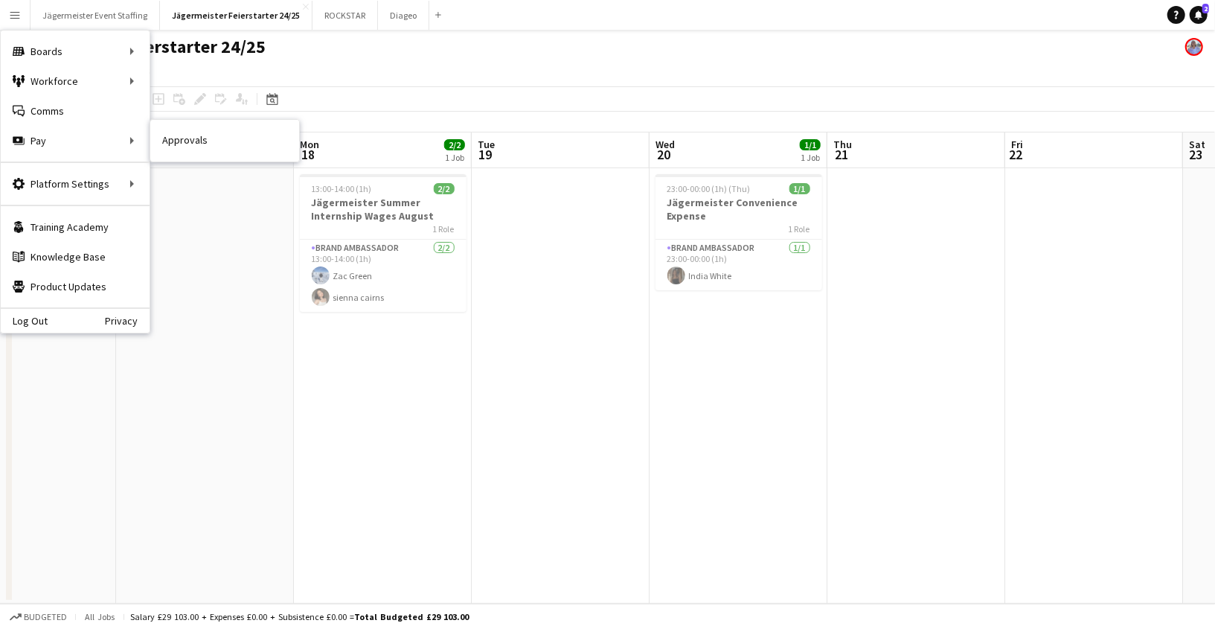
click at [178, 156] on nav "Approvals" at bounding box center [224, 141] width 149 height 42
click at [177, 138] on link "Approvals" at bounding box center [224, 141] width 149 height 30
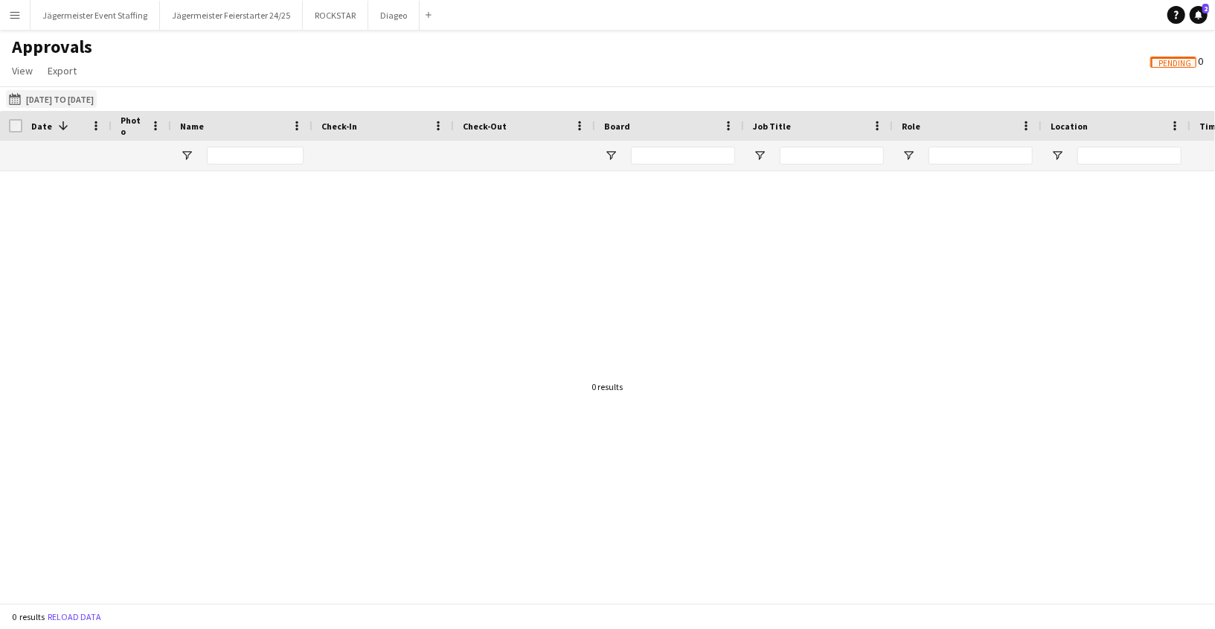
click at [51, 94] on button "[DATE] to [DATE] [DATE] to [DATE]" at bounding box center [51, 99] width 91 height 18
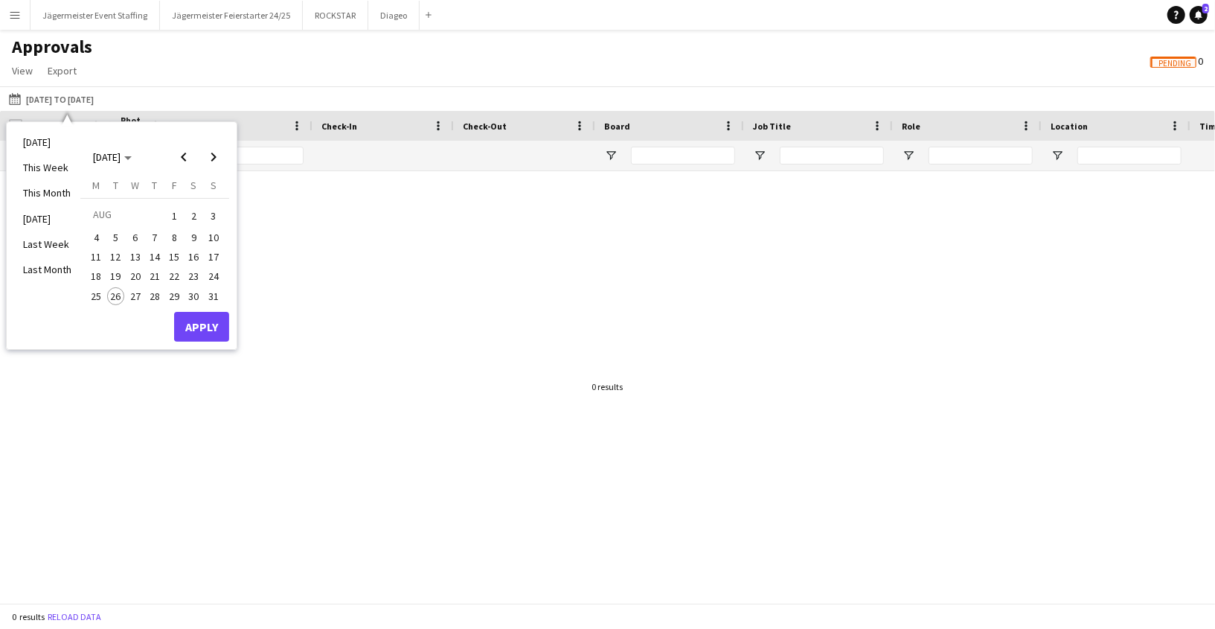
click at [170, 214] on span "1" at bounding box center [174, 215] width 18 height 21
click at [213, 300] on span "31" at bounding box center [214, 296] width 18 height 18
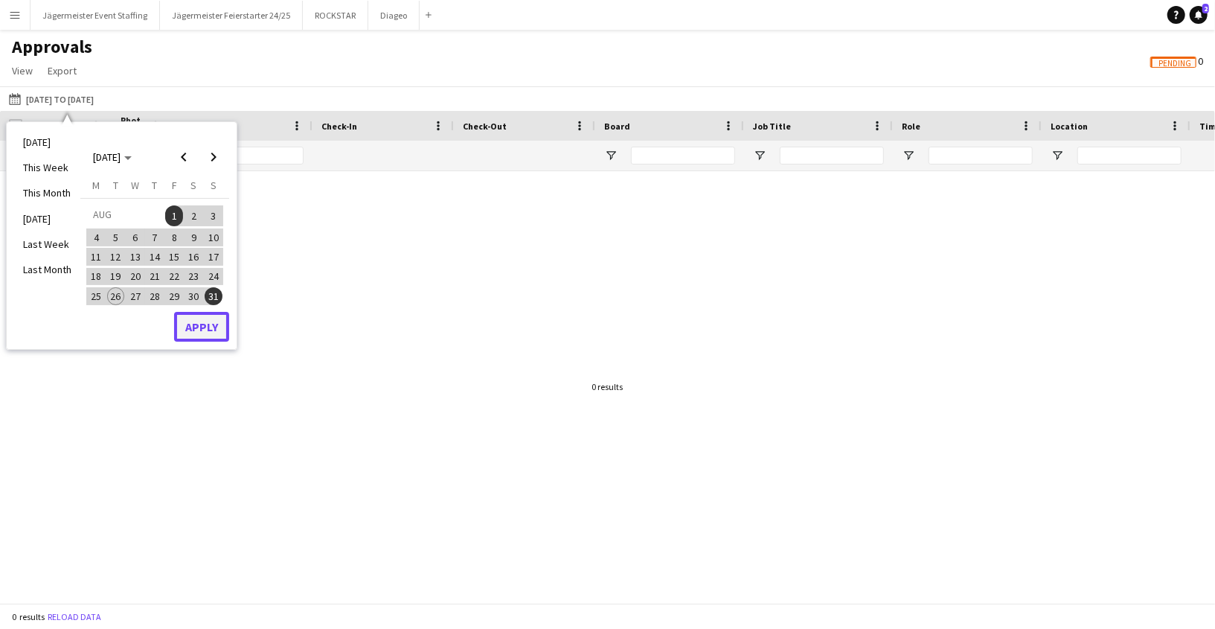
click at [190, 339] on button "Apply" at bounding box center [201, 327] width 55 height 30
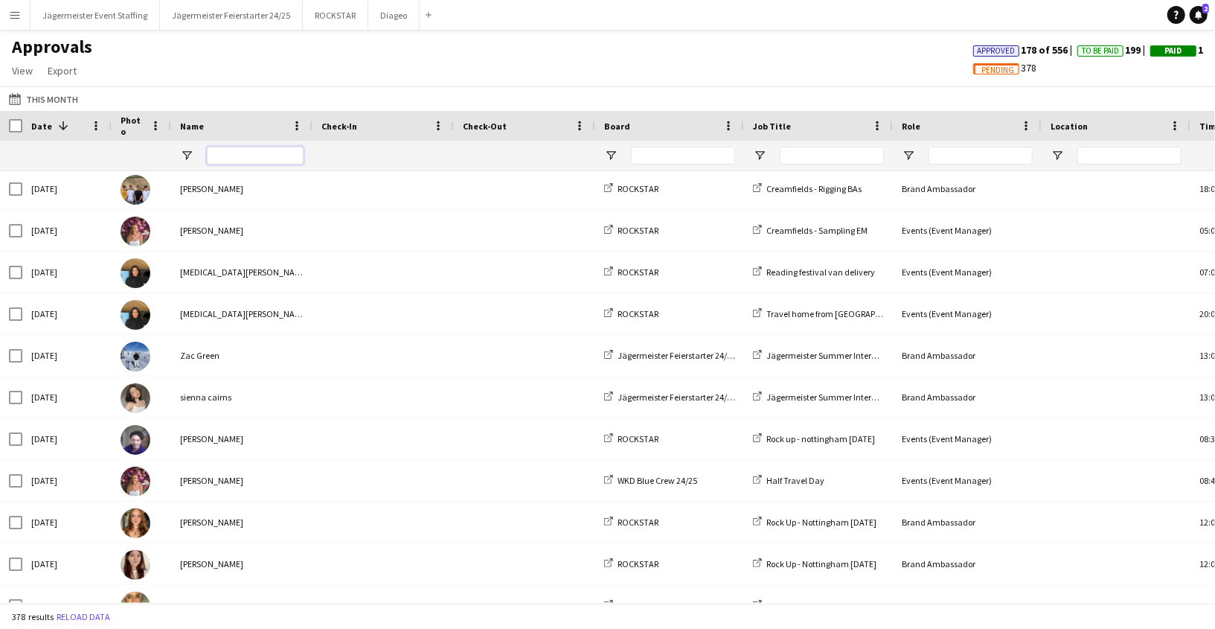
click at [247, 157] on input "Name Filter Input" at bounding box center [255, 156] width 97 height 18
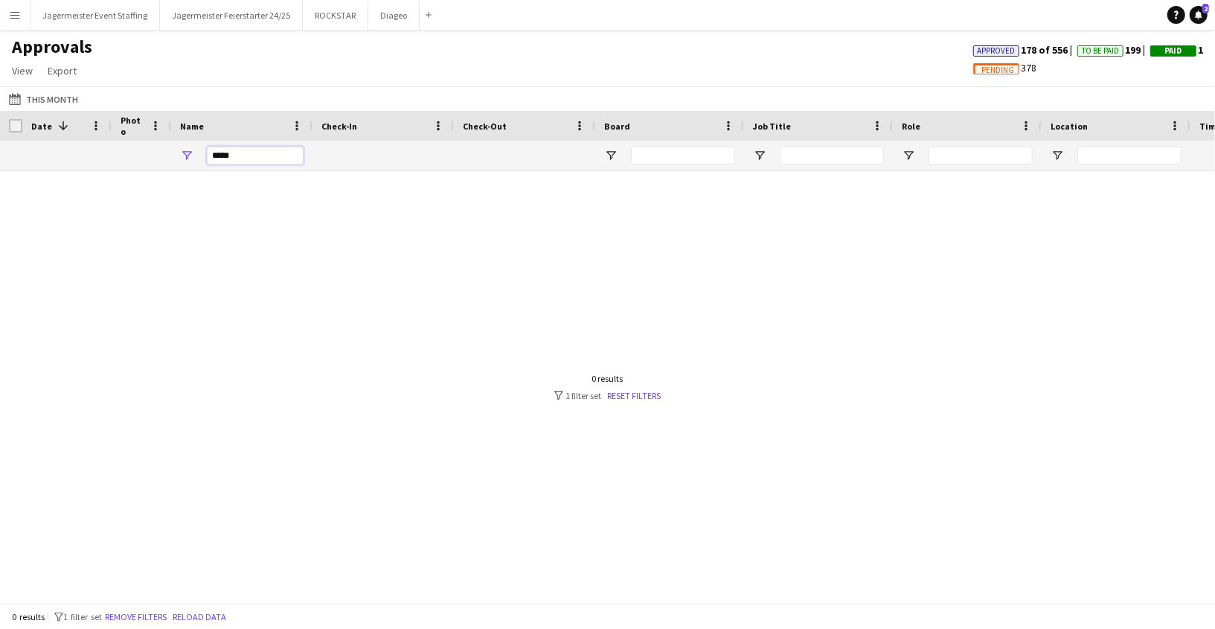
type input "*****"
click at [627, 397] on link "Reset filters" at bounding box center [635, 395] width 54 height 11
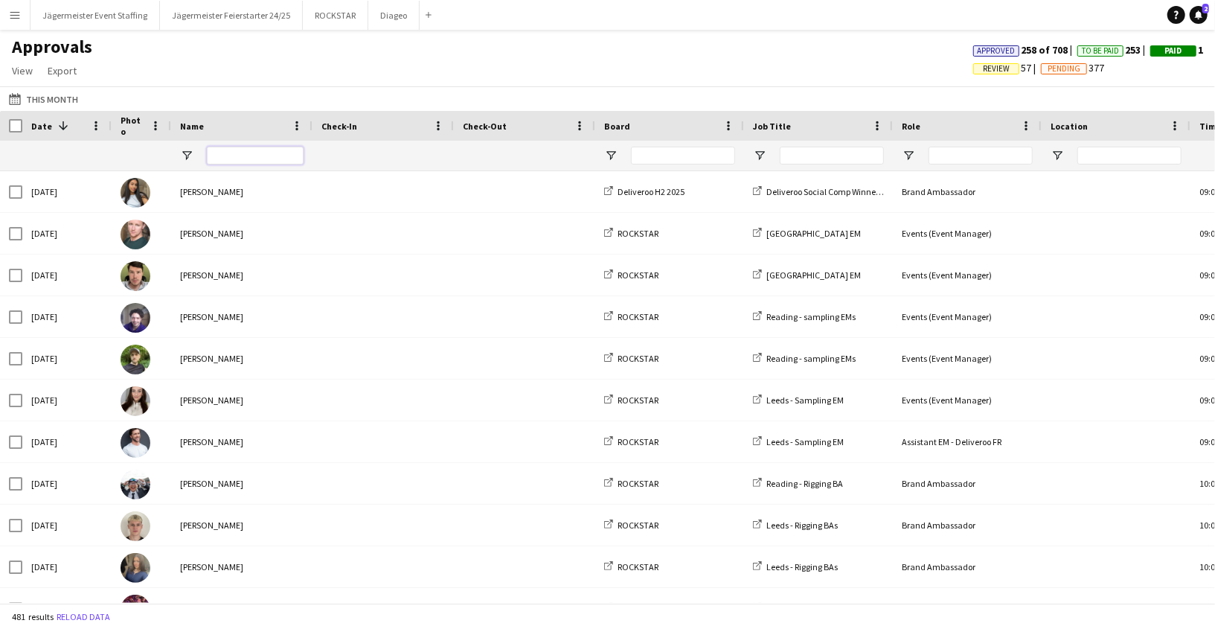
click at [222, 152] on input "Name Filter Input" at bounding box center [255, 156] width 97 height 18
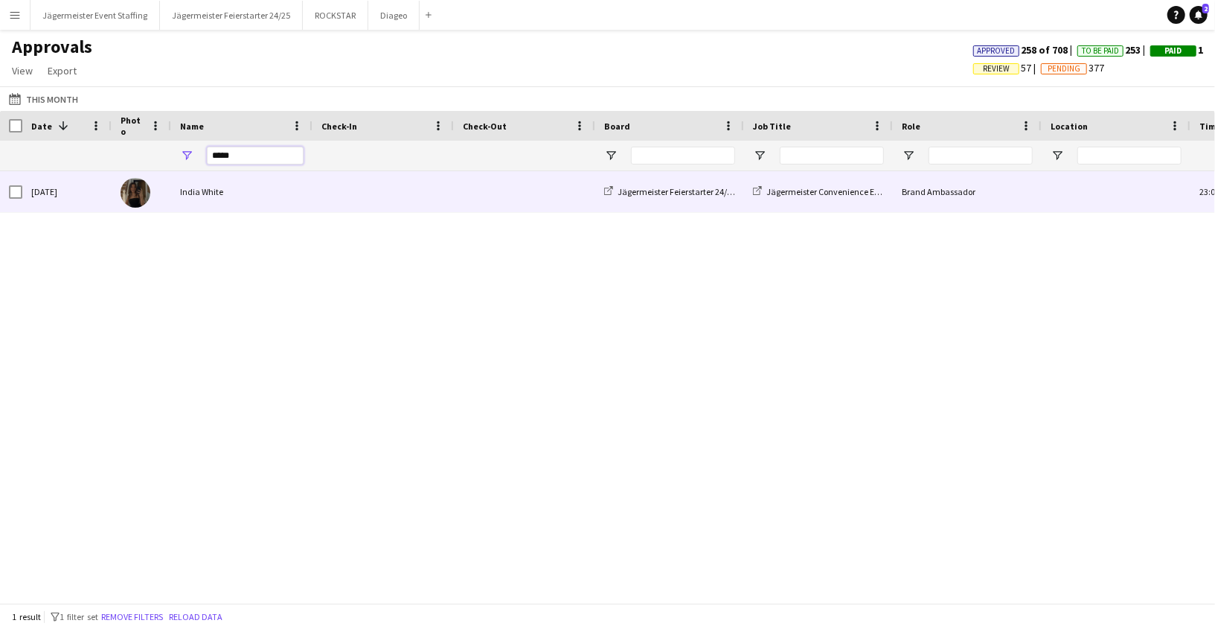
type input "*****"
click at [263, 195] on div "India White" at bounding box center [241, 191] width 141 height 41
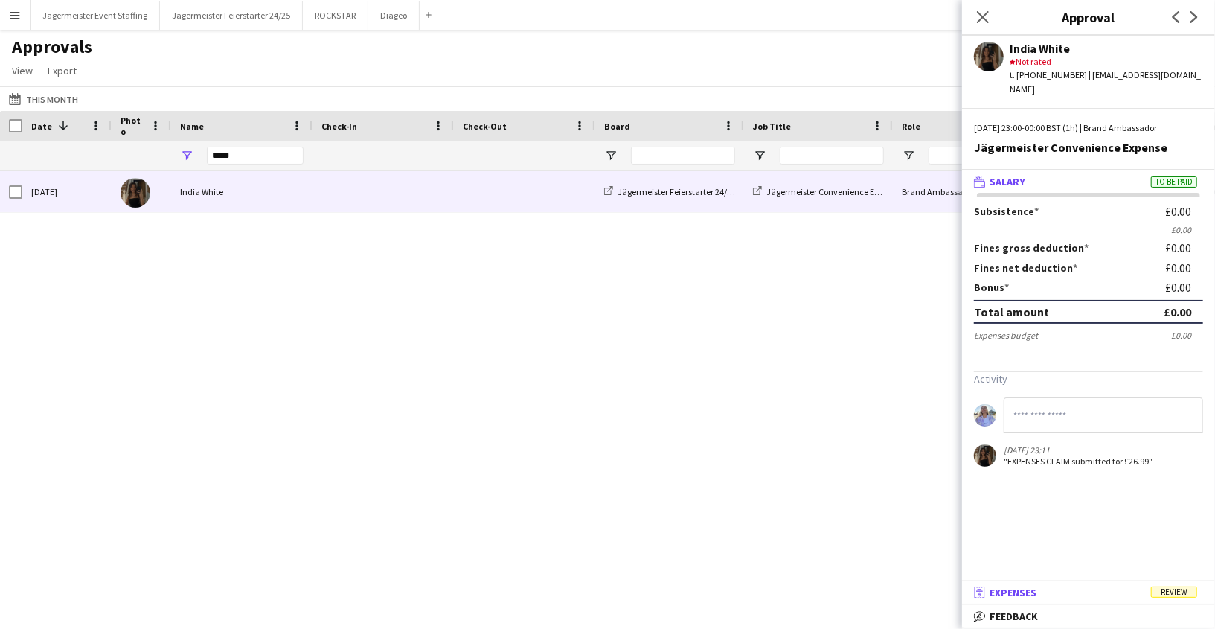
click at [1185, 592] on span "Review" at bounding box center [1174, 591] width 46 height 11
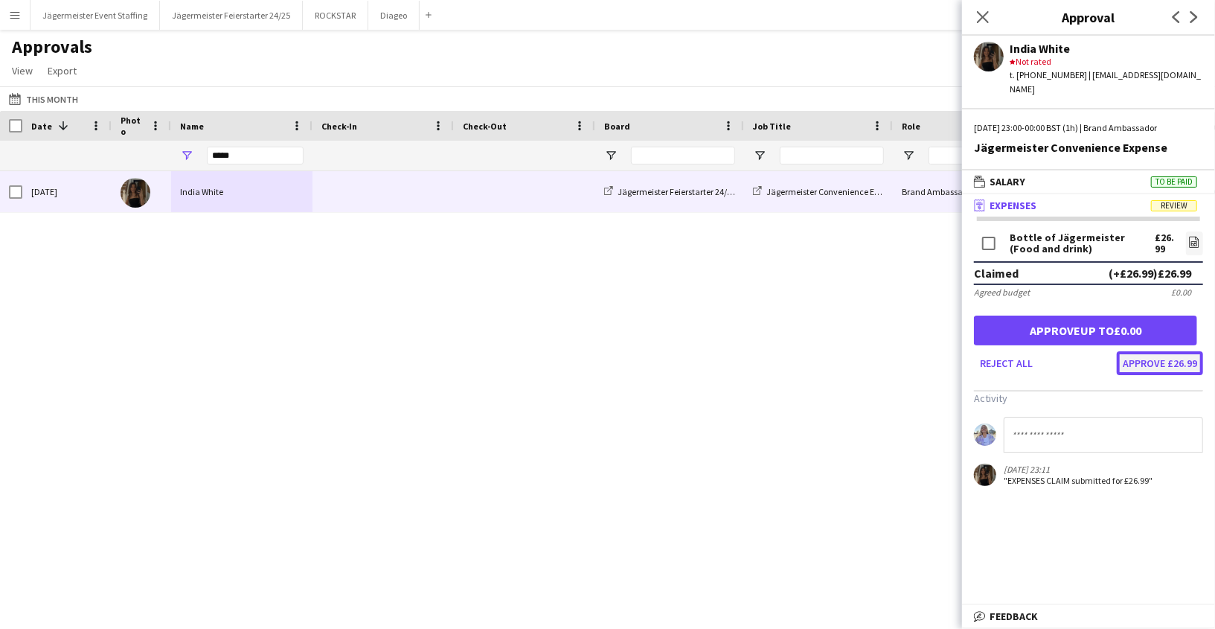
click at [1156, 351] on button "Approve £26.99" at bounding box center [1160, 363] width 86 height 24
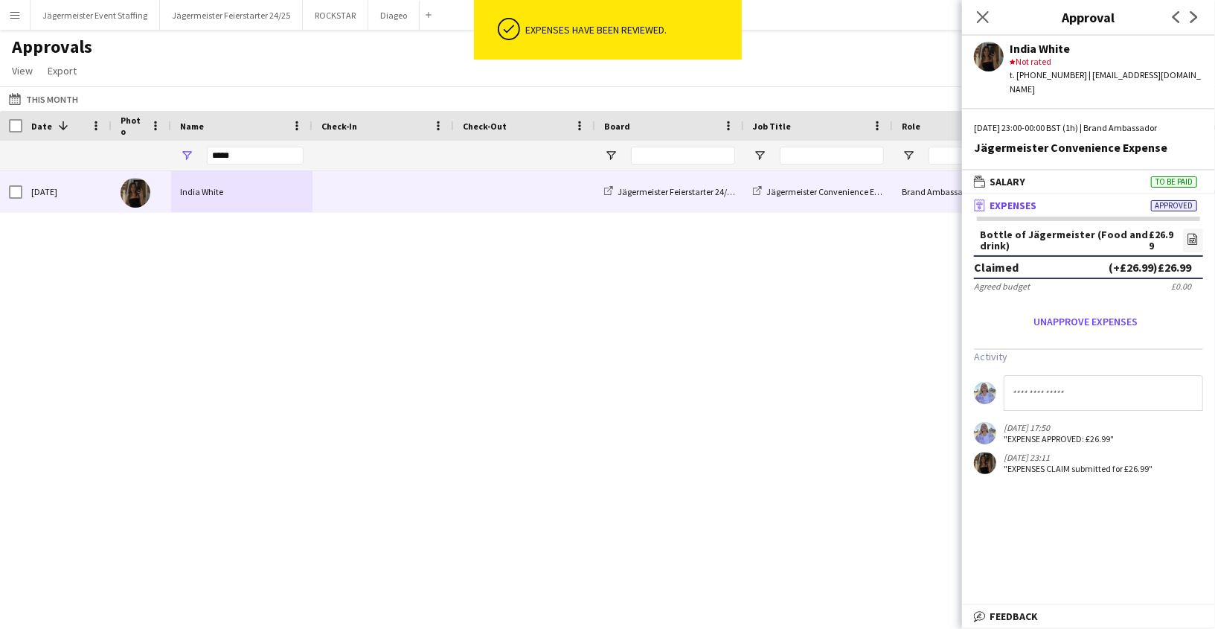
click at [810, 400] on div "[DATE] [GEOGRAPHIC_DATA] White Jägermeister Feierstarter 24/25 Jägermeister Con…" at bounding box center [607, 387] width 1215 height 432
click at [984, 13] on icon "Close pop-in" at bounding box center [983, 17] width 14 height 14
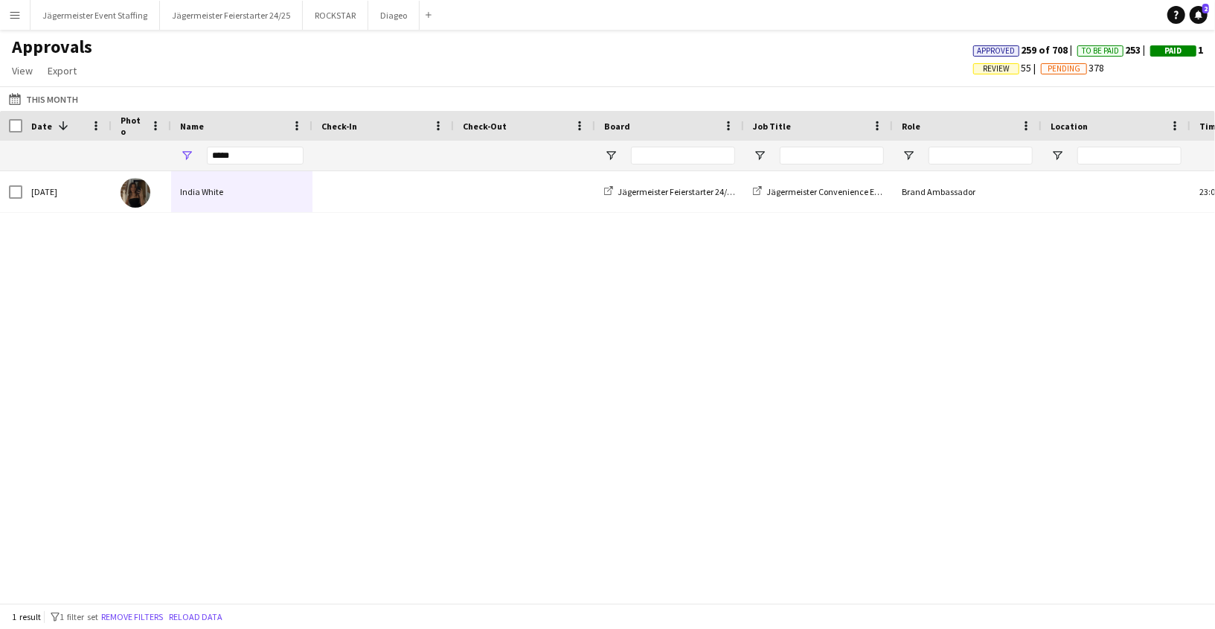
click at [858, 397] on div "[DATE] [GEOGRAPHIC_DATA] White Jägermeister Feierstarter 24/25 Jägermeister Con…" at bounding box center [607, 387] width 1215 height 432
click at [225, 22] on button "Jägermeister Feierstarter 24/25 Close" at bounding box center [231, 15] width 143 height 29
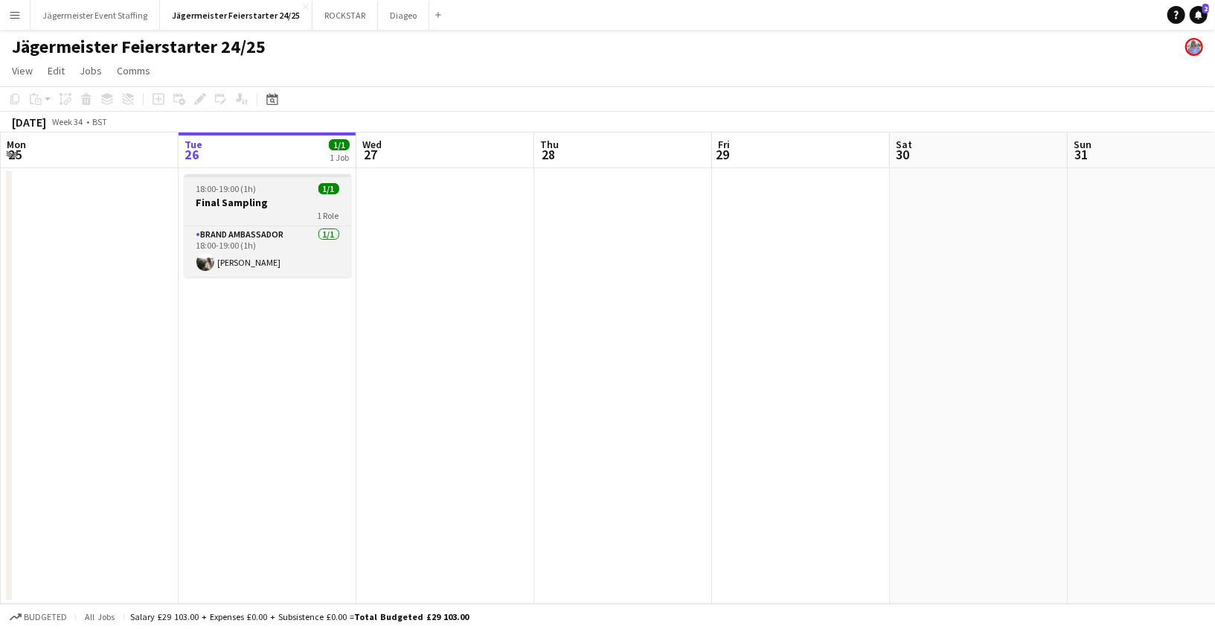
click at [259, 208] on h3 "Final Sampling" at bounding box center [268, 202] width 167 height 13
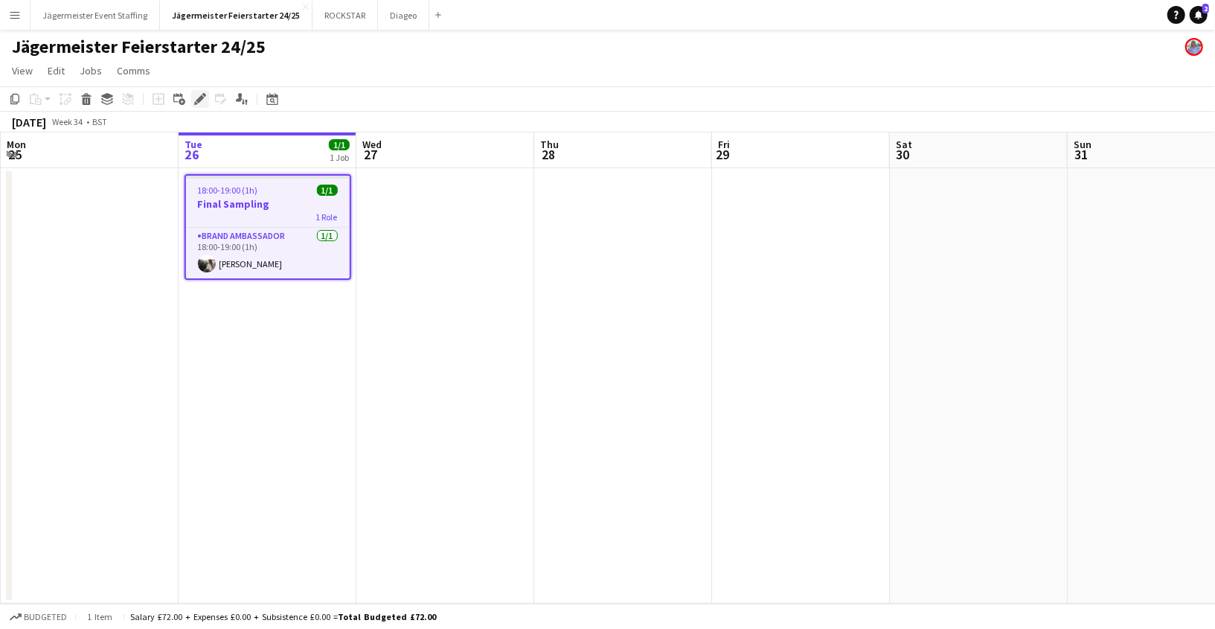
click at [199, 97] on icon at bounding box center [200, 99] width 8 height 8
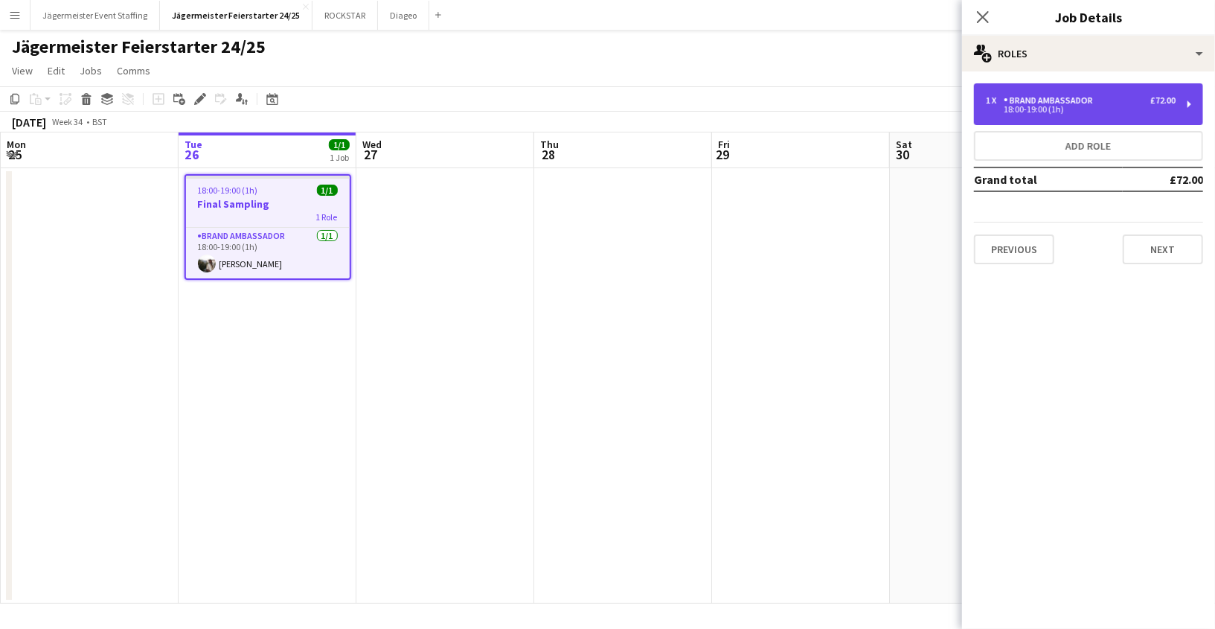
click at [1136, 89] on div "1 x Brand Ambassador £72.00 18:00-19:00 (1h)" at bounding box center [1088, 104] width 229 height 42
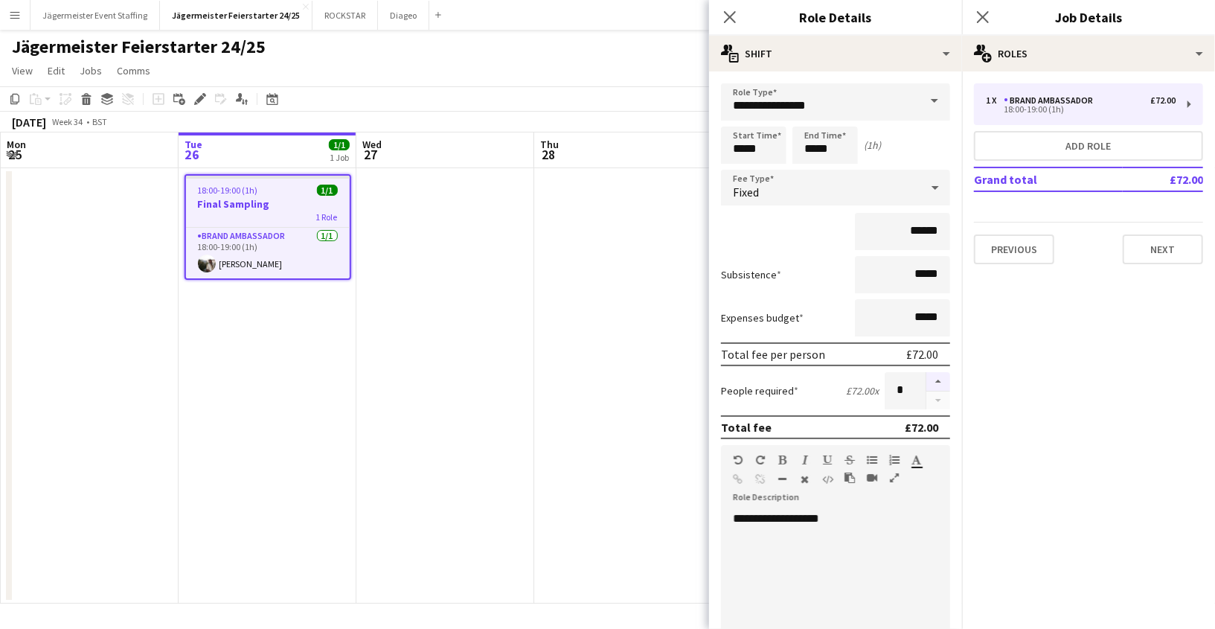
click at [935, 375] on button "button" at bounding box center [938, 381] width 24 height 19
type input "*"
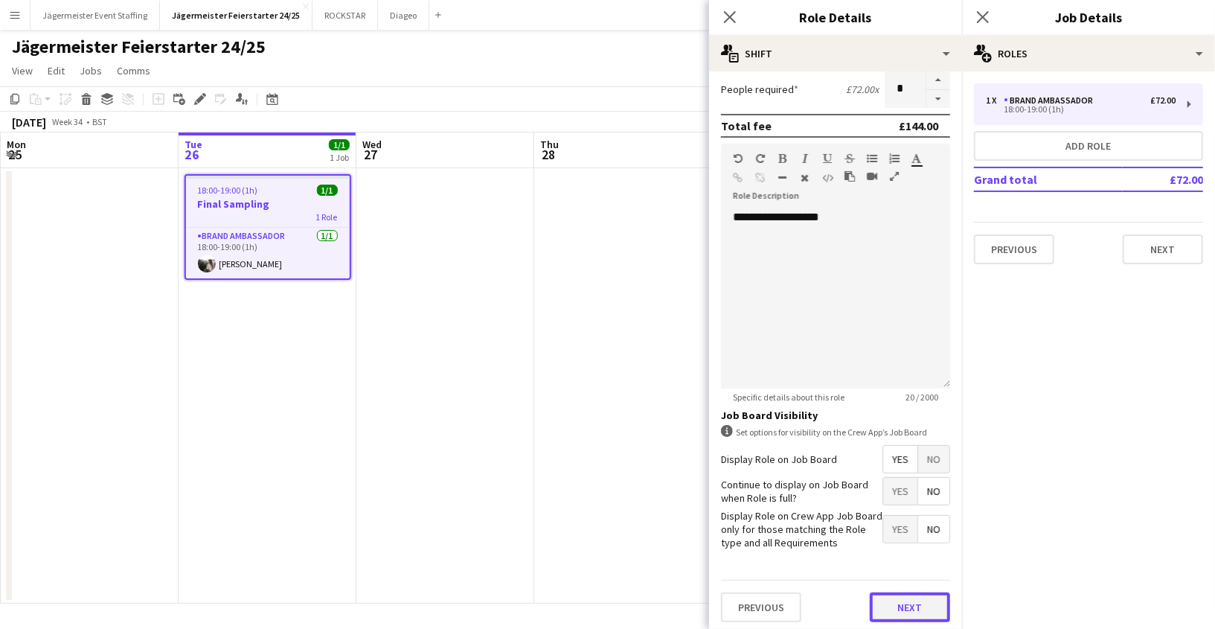
click at [894, 606] on button "Next" at bounding box center [910, 607] width 80 height 30
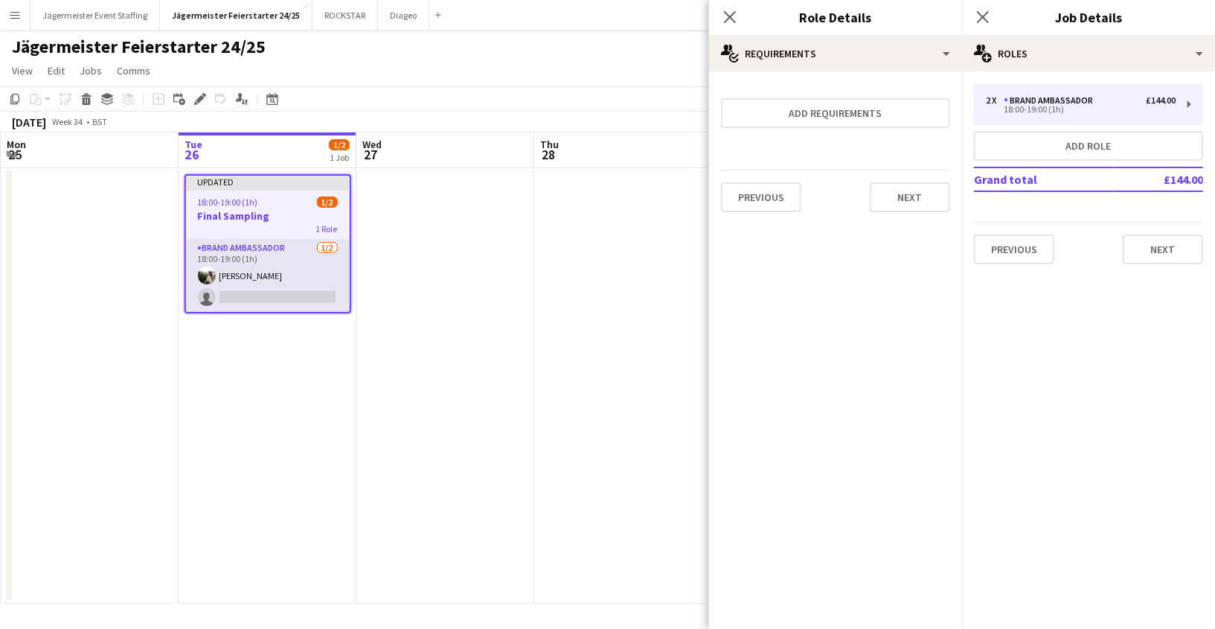
click at [299, 295] on app-card-role "Brand Ambassador [DATE] 18:00-19:00 (1h) [PERSON_NAME] single-neutral-actions" at bounding box center [268, 276] width 164 height 72
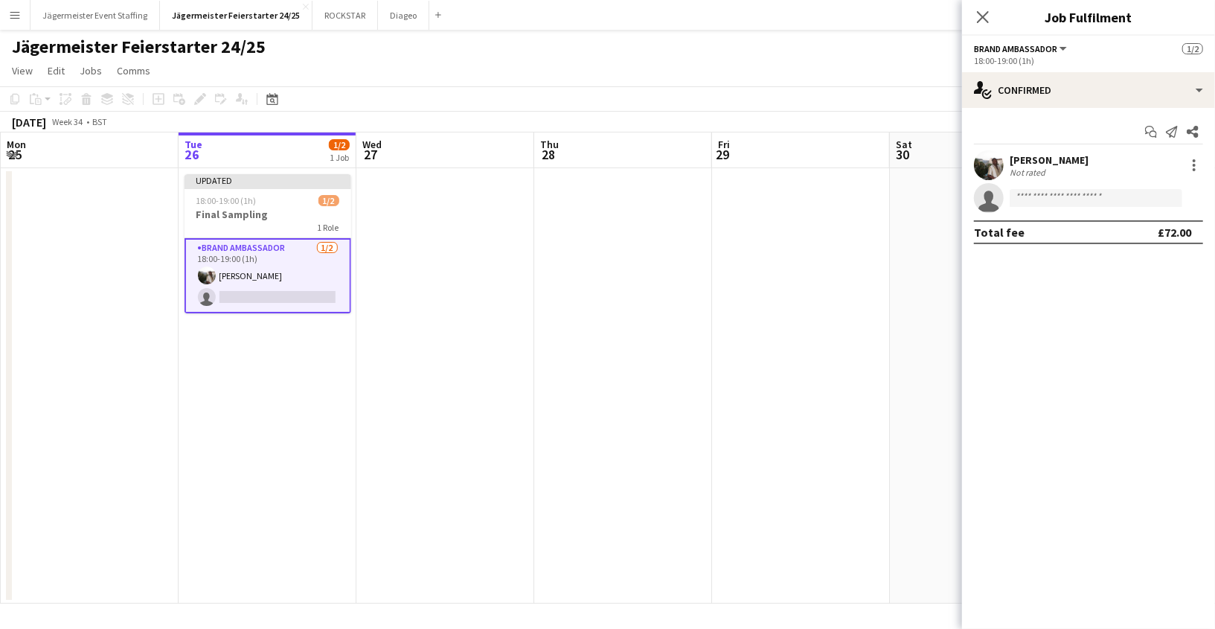
click at [234, 293] on app-card-role "Brand Ambassador [DATE] 18:00-19:00 (1h) [PERSON_NAME] single-neutral-actions" at bounding box center [268, 275] width 167 height 75
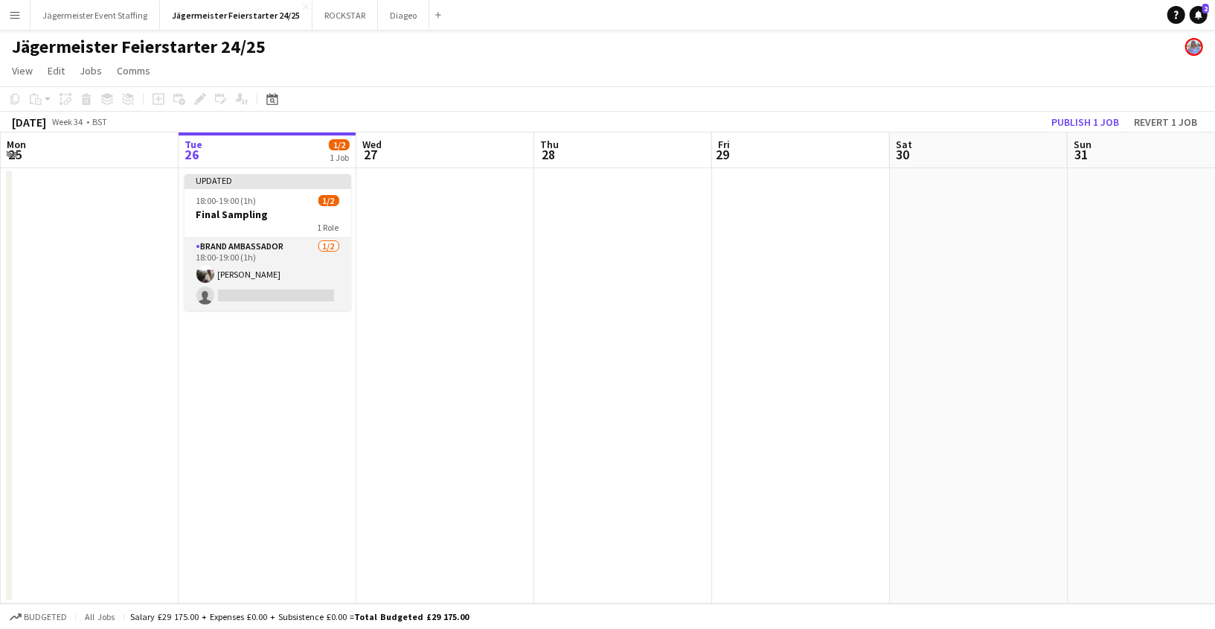
click at [234, 293] on app-card-role "Brand Ambassador [DATE] 18:00-19:00 (1h) [PERSON_NAME] single-neutral-actions" at bounding box center [268, 274] width 167 height 72
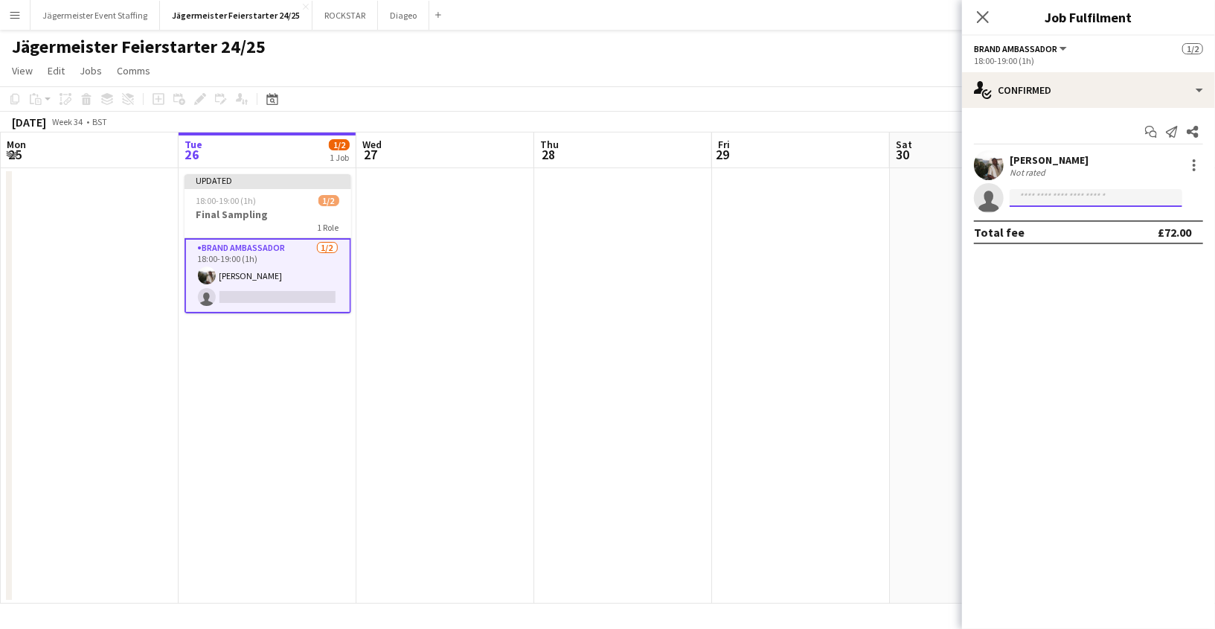
click at [1078, 199] on input at bounding box center [1096, 198] width 173 height 18
type input "*******"
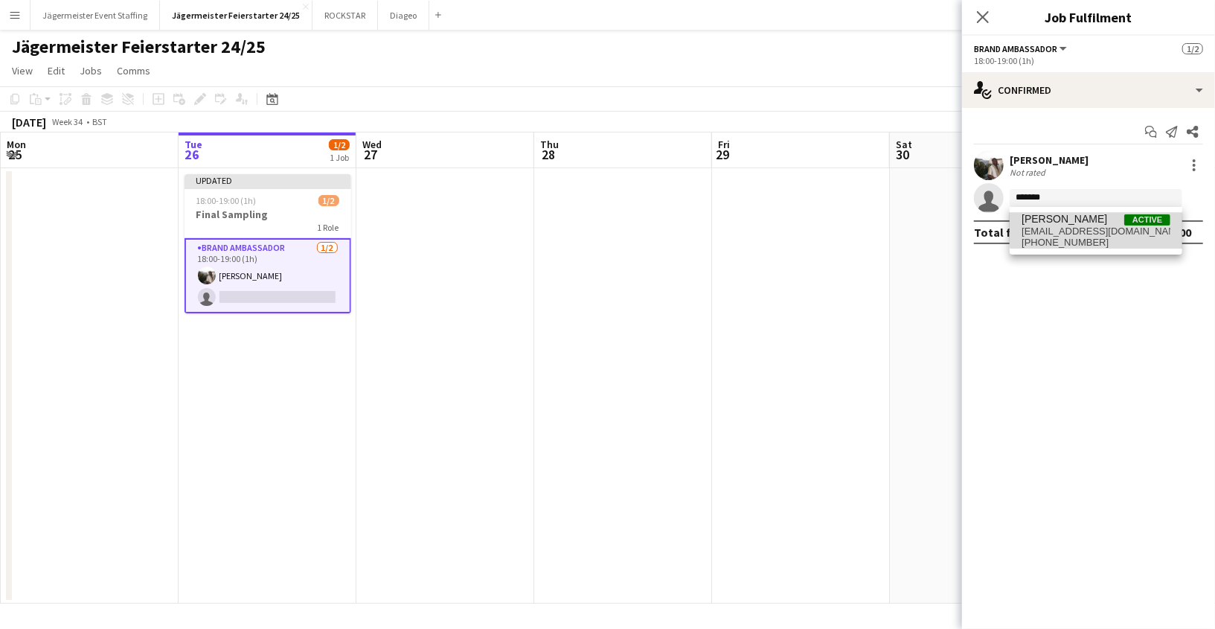
click at [1156, 225] on span "[EMAIL_ADDRESS][DOMAIN_NAME]" at bounding box center [1096, 231] width 149 height 12
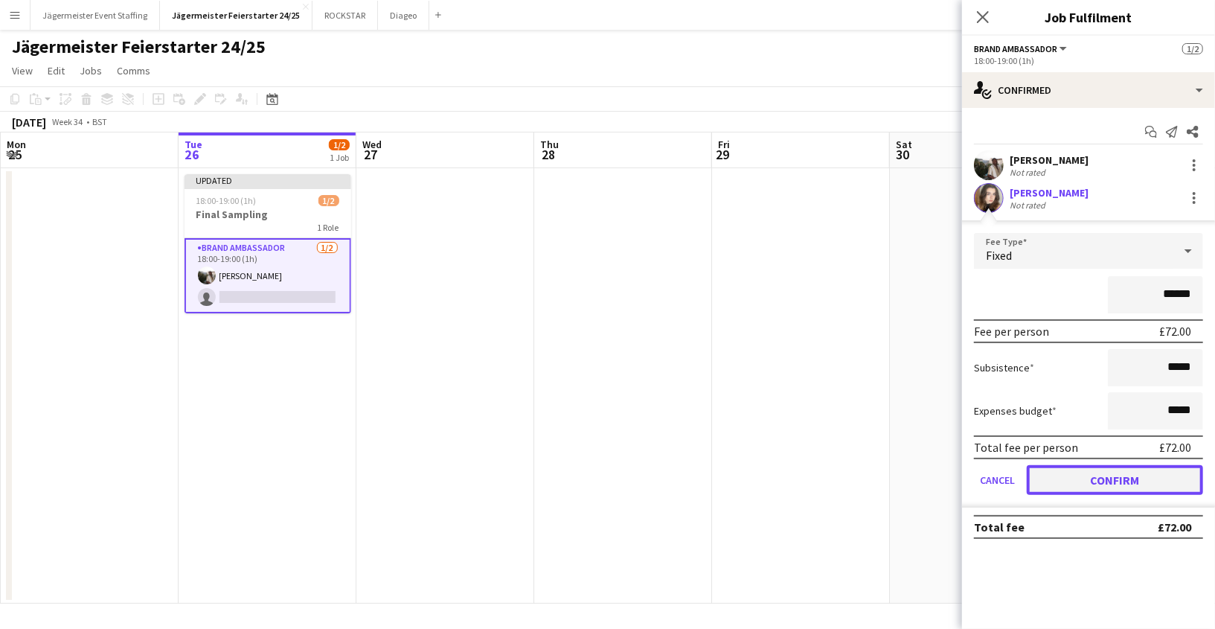
click at [1105, 471] on button "Confirm" at bounding box center [1115, 480] width 176 height 30
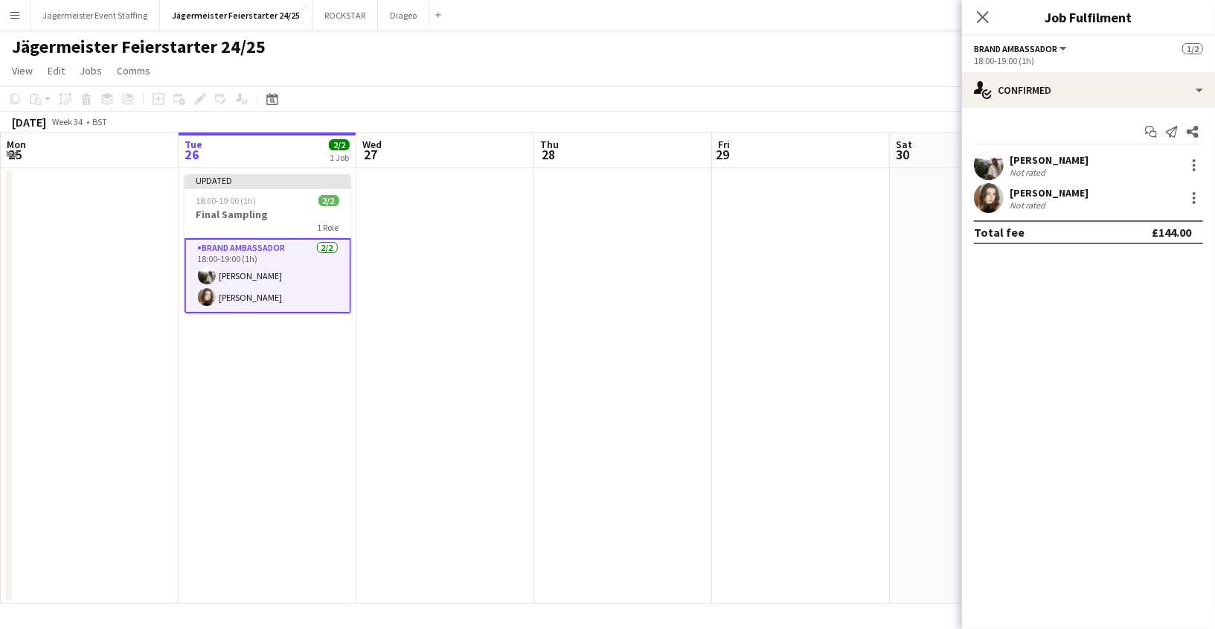
click at [900, 451] on app-date-cell at bounding box center [979, 385] width 178 height 435
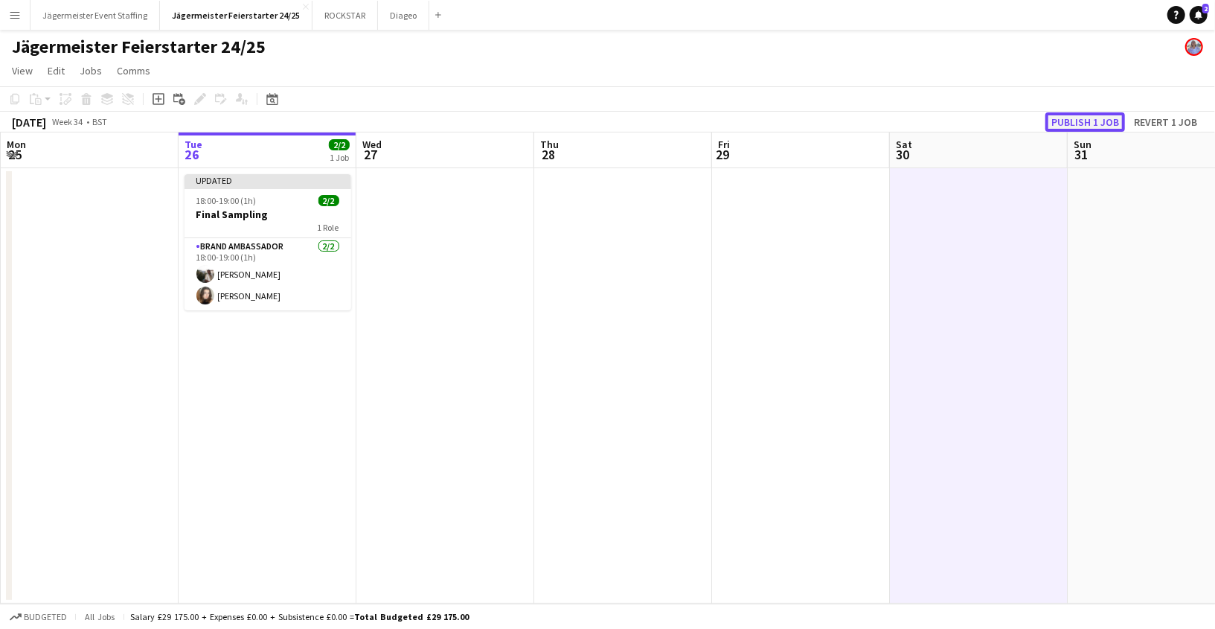
click at [1075, 128] on button "Publish 1 job" at bounding box center [1086, 121] width 80 height 19
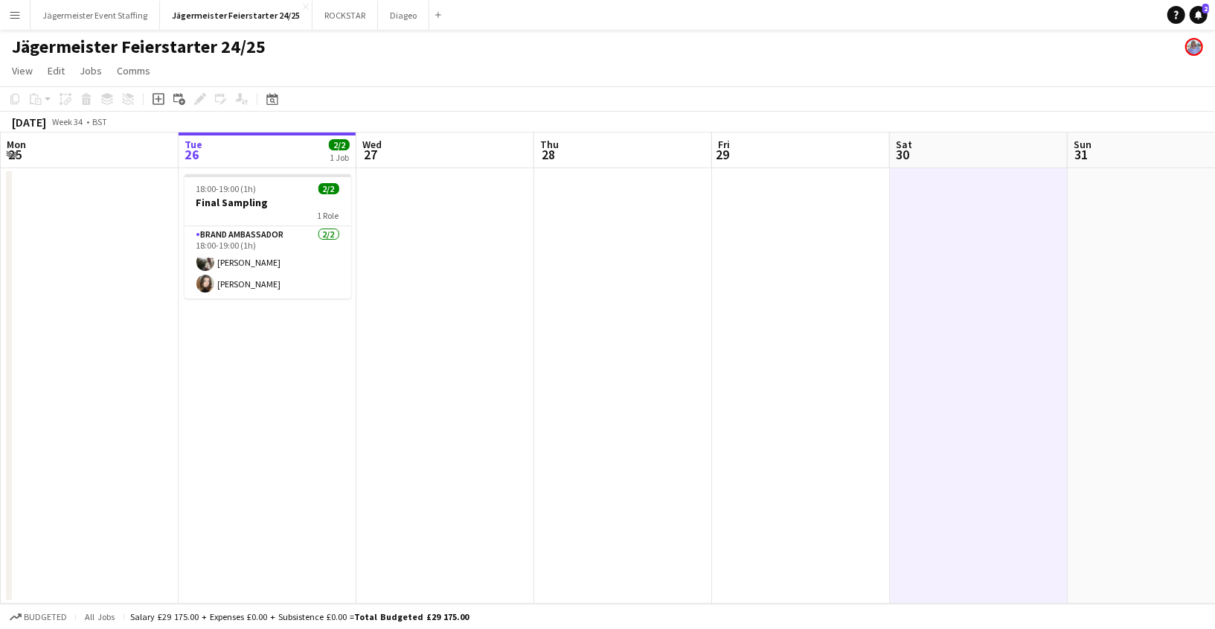
click at [801, 330] on app-date-cell at bounding box center [801, 385] width 178 height 435
